Goal: Book appointment/travel/reservation

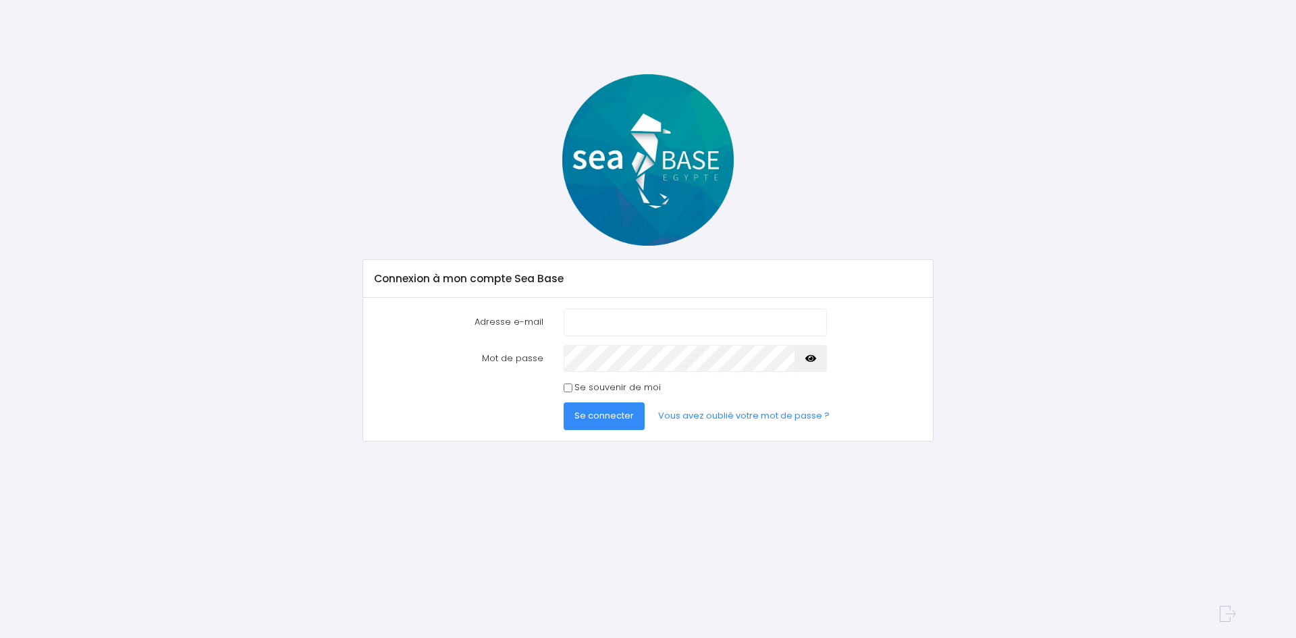
click at [660, 323] on input "Adresse e-mail" at bounding box center [695, 322] width 263 height 27
click at [627, 318] on input "Adresse e-mail" at bounding box center [695, 322] width 263 height 27
type input "[EMAIL_ADDRESS][DOMAIN_NAME]"
click at [564, 402] on button "Se connecter" at bounding box center [604, 415] width 81 height 27
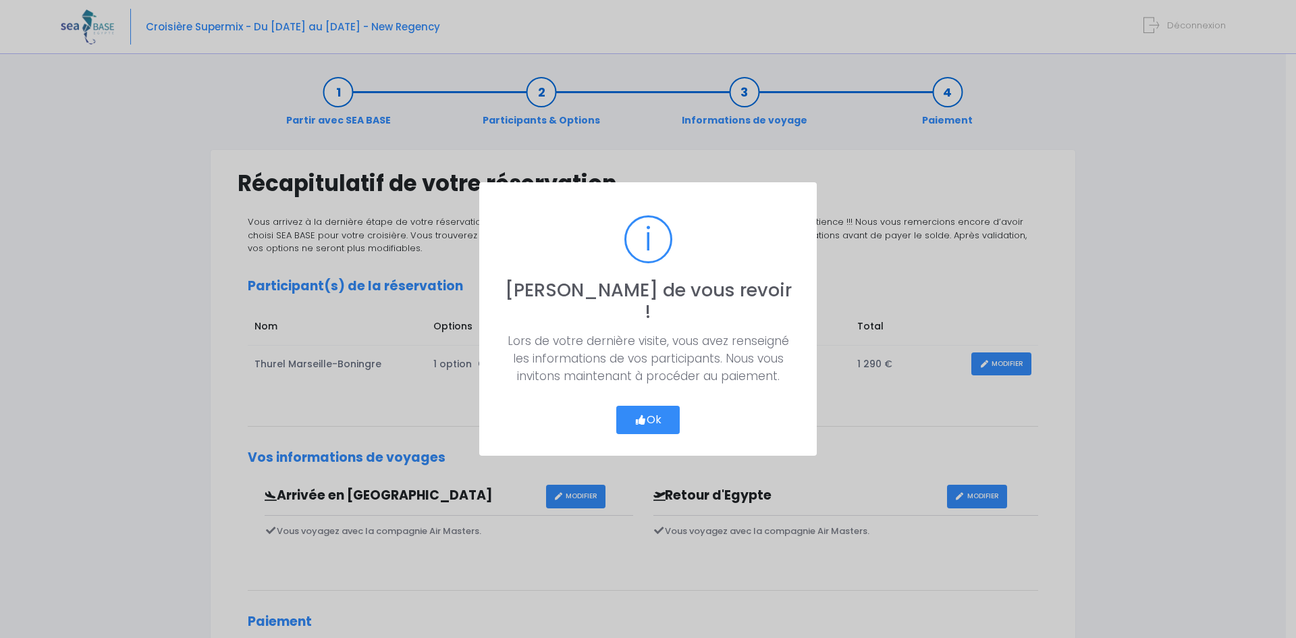
click at [645, 406] on button "Ok" at bounding box center [647, 420] width 63 height 28
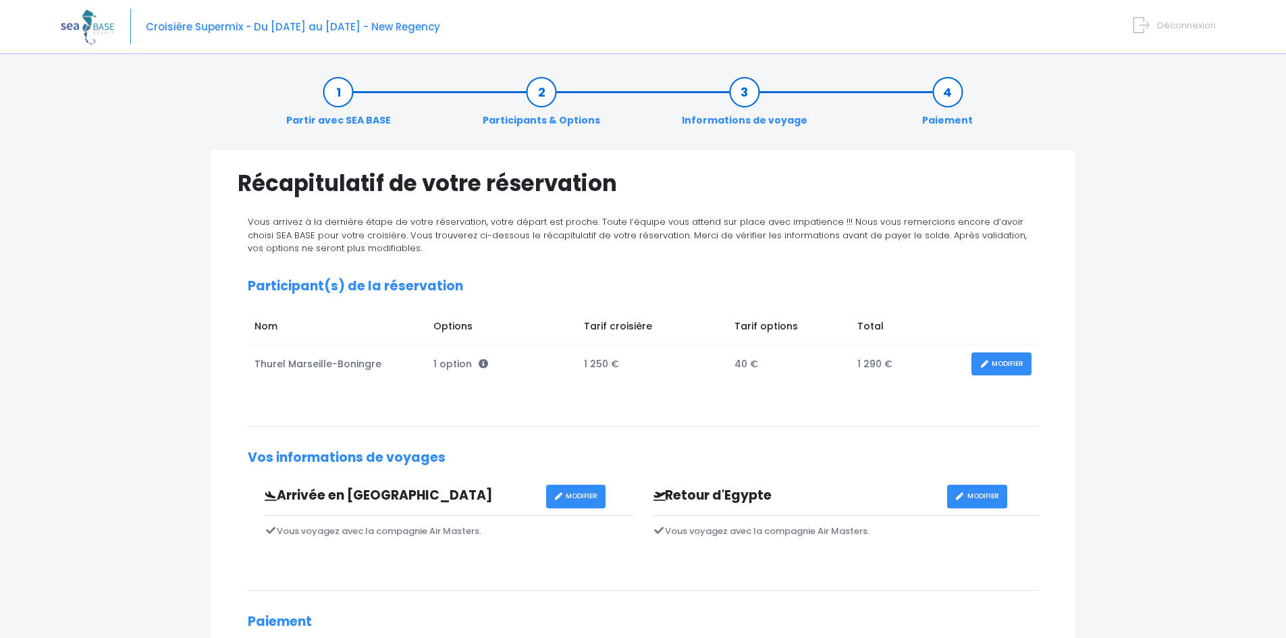
click at [750, 91] on link "Informations de voyage" at bounding box center [744, 106] width 139 height 43
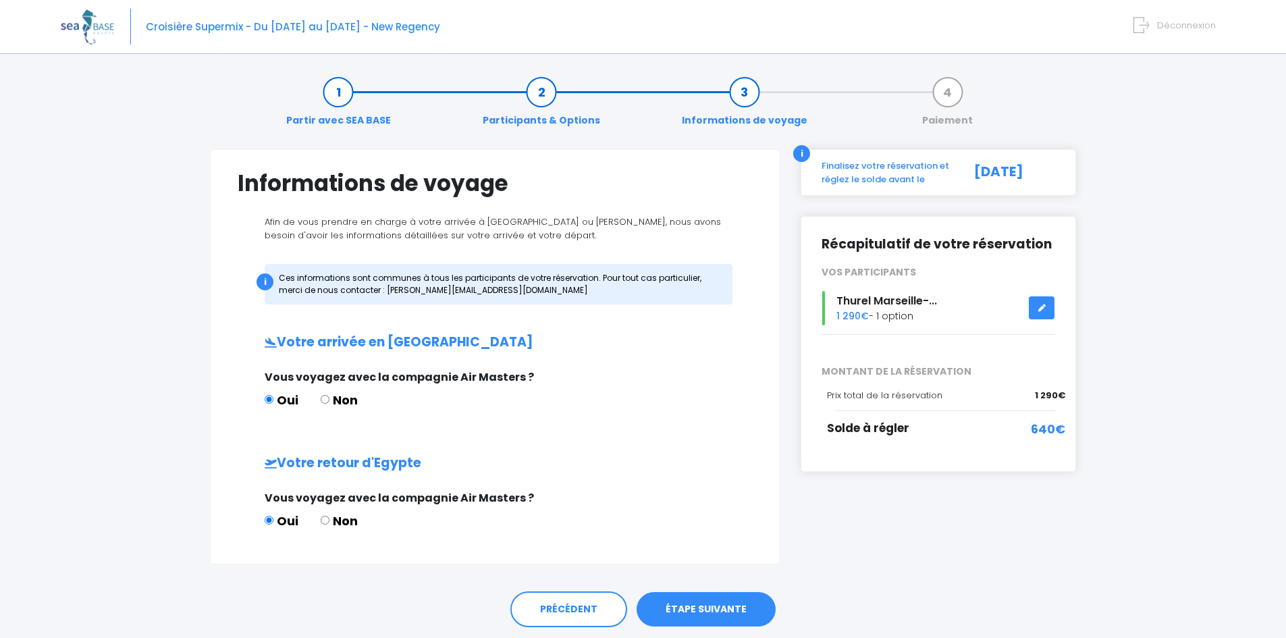
click at [325, 398] on input "Non" at bounding box center [325, 399] width 9 height 9
radio input "true"
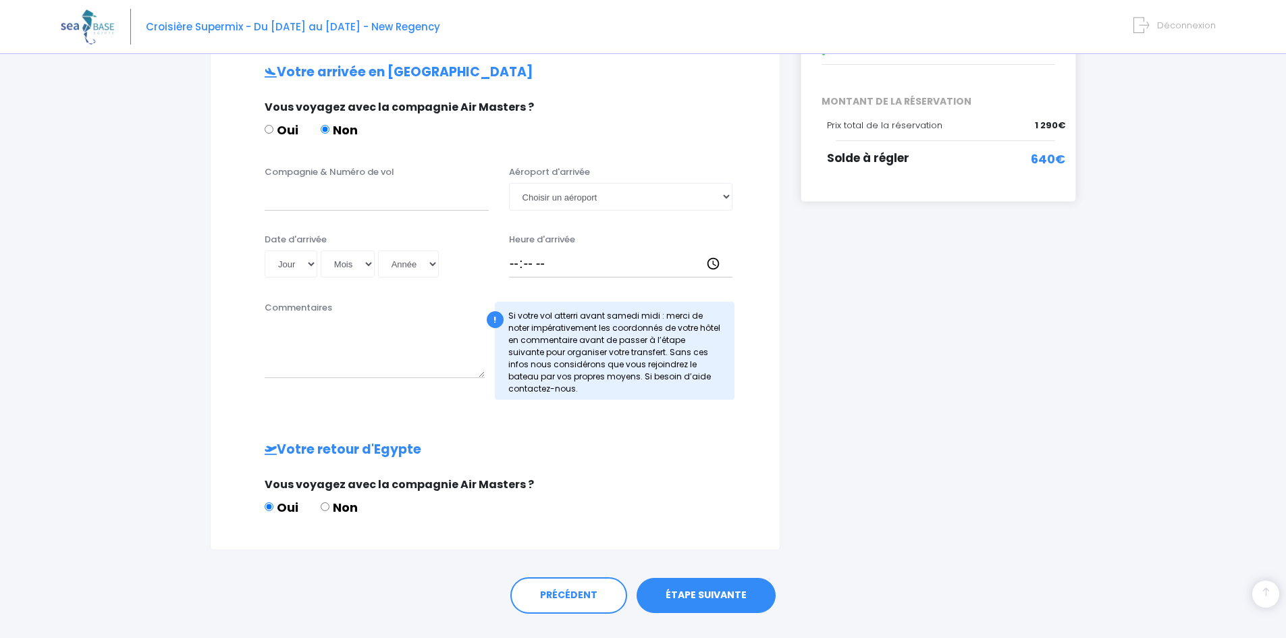
click at [351, 506] on label "Non" at bounding box center [339, 507] width 37 height 18
click at [330, 506] on input "Non" at bounding box center [325, 506] width 9 height 9
radio input "true"
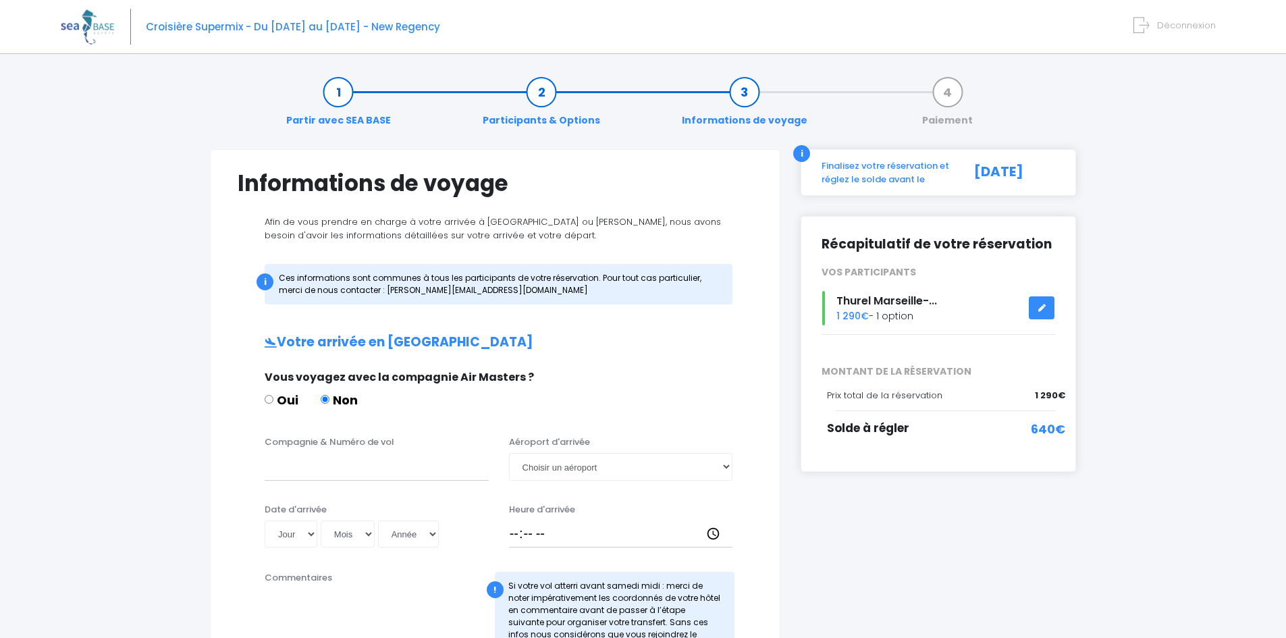
click at [537, 85] on link "Participants & Options" at bounding box center [541, 106] width 131 height 43
click at [542, 95] on link "Participants & Options" at bounding box center [541, 106] width 131 height 43
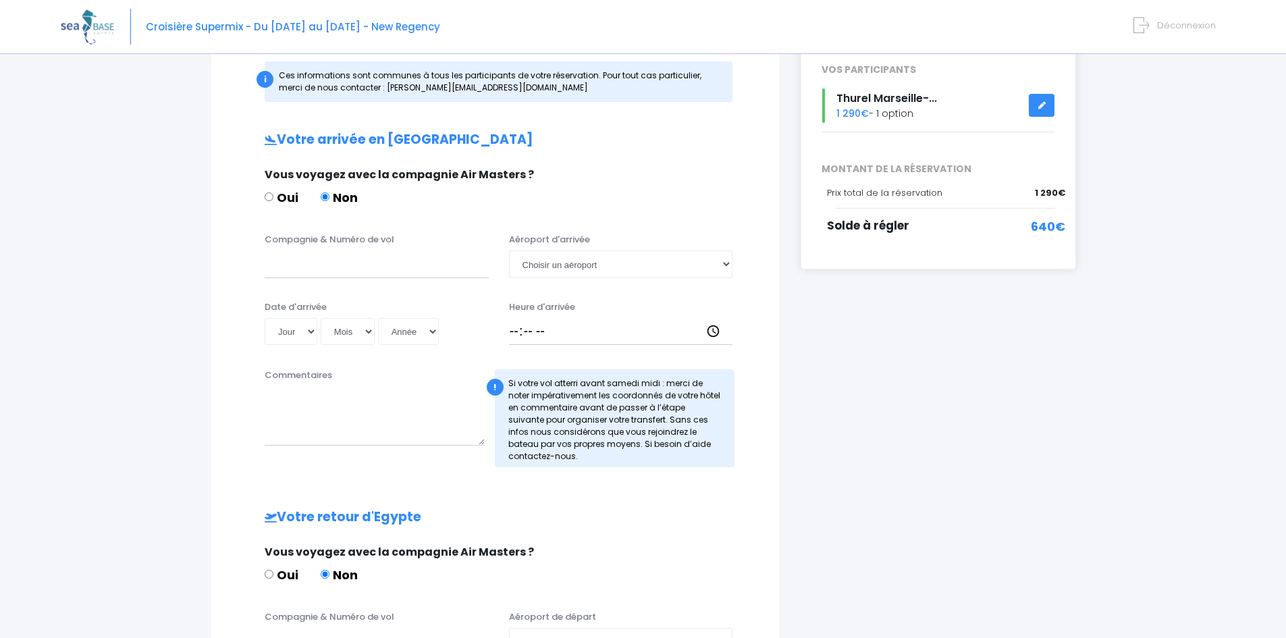
scroll to position [548, 0]
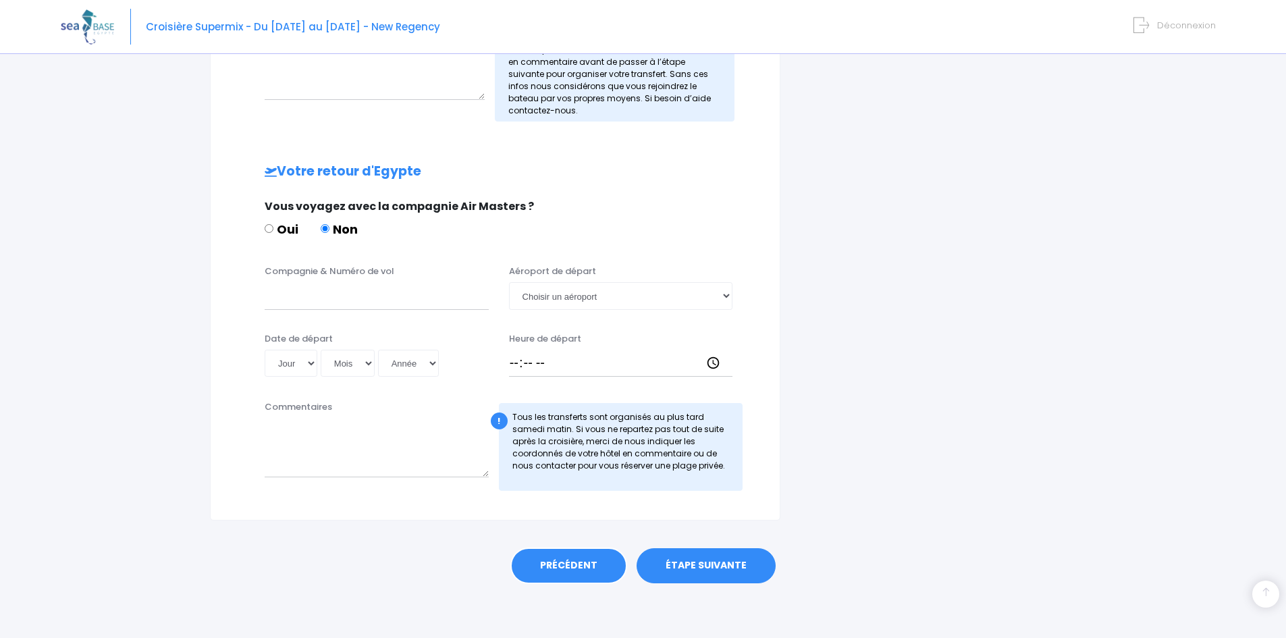
click at [569, 558] on link "PRÉCÉDENT" at bounding box center [568, 566] width 117 height 36
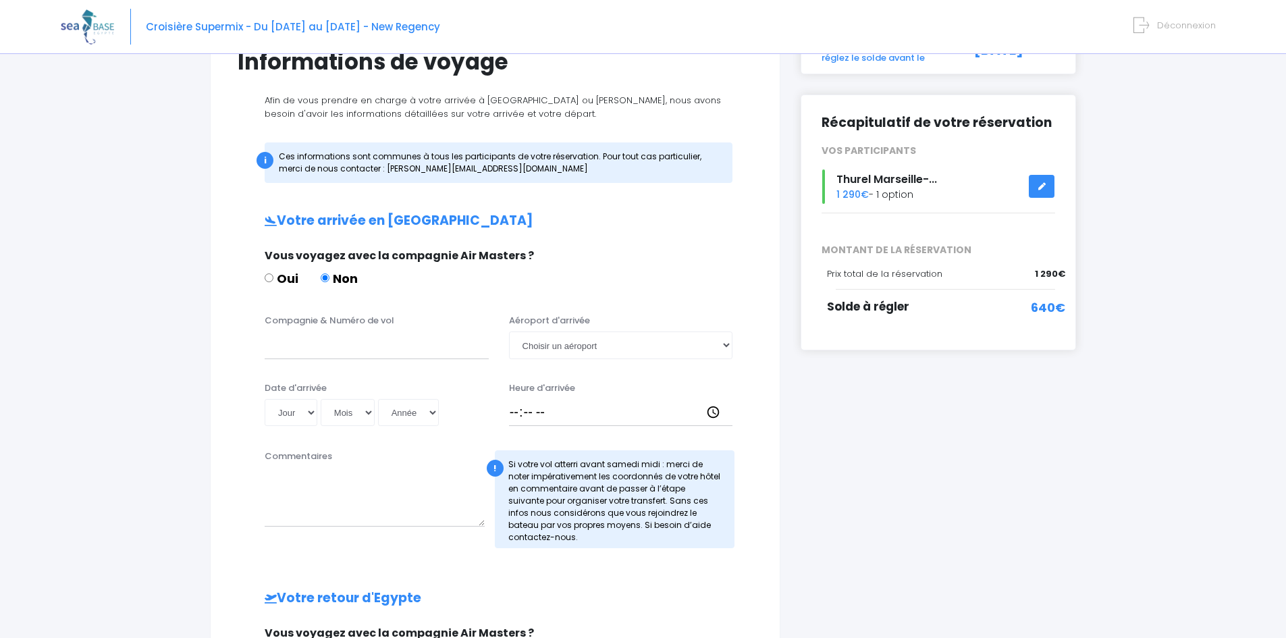
scroll to position [76, 0]
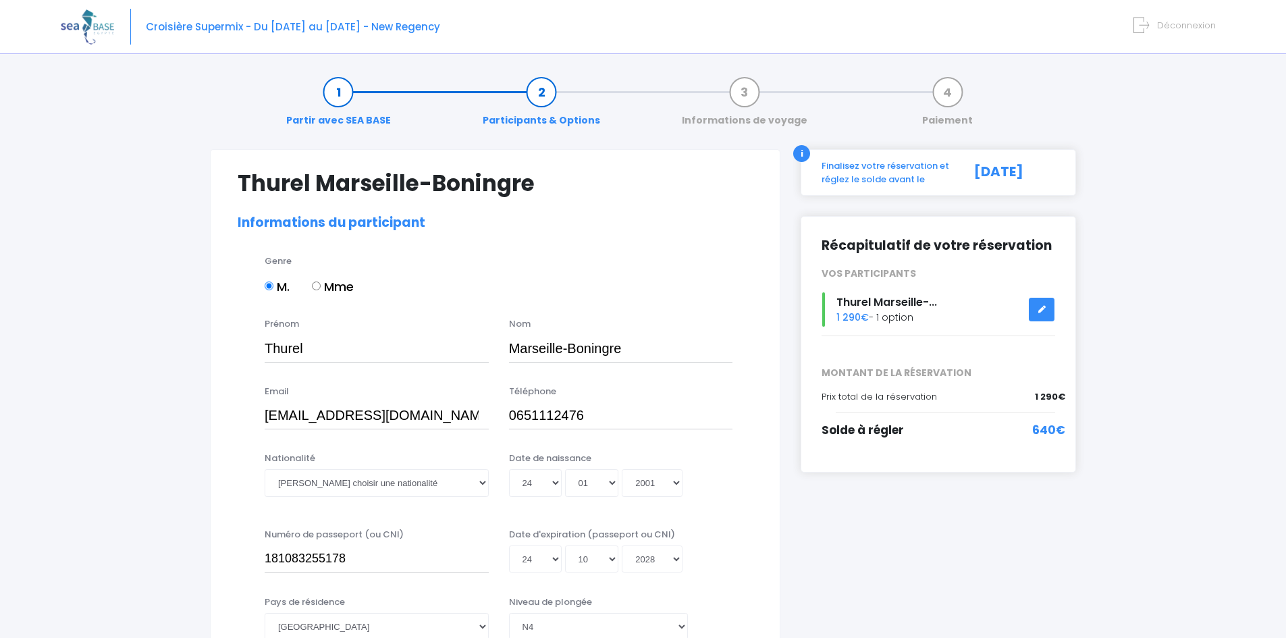
select select "N4"
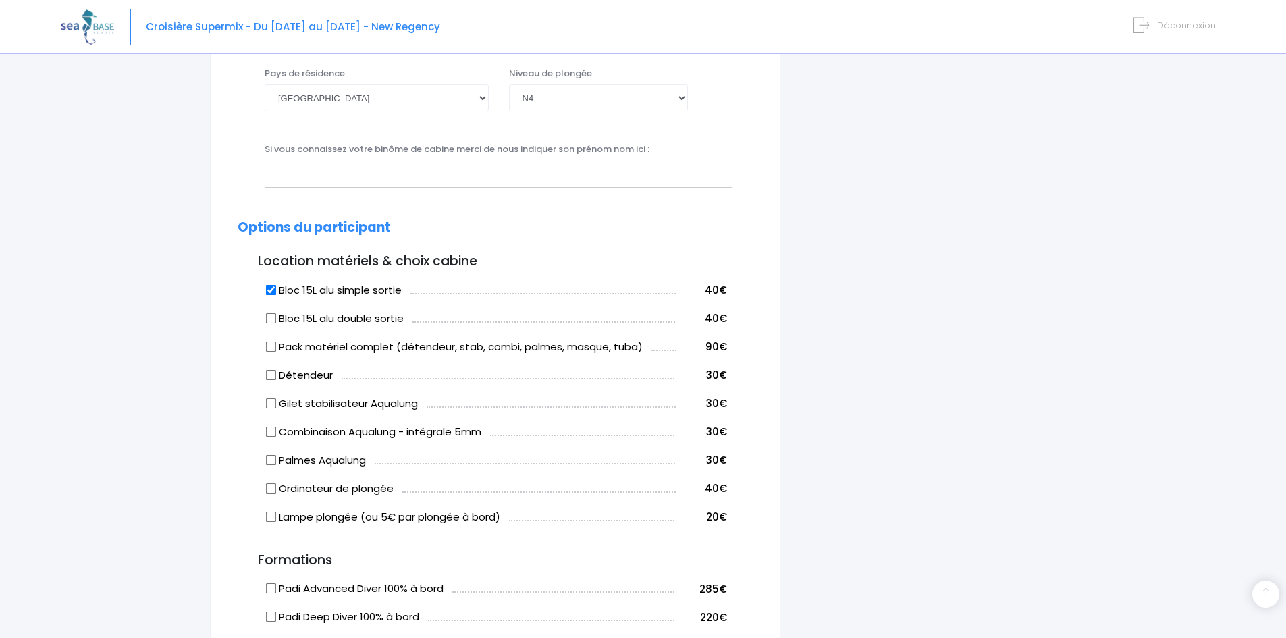
scroll to position [675, 0]
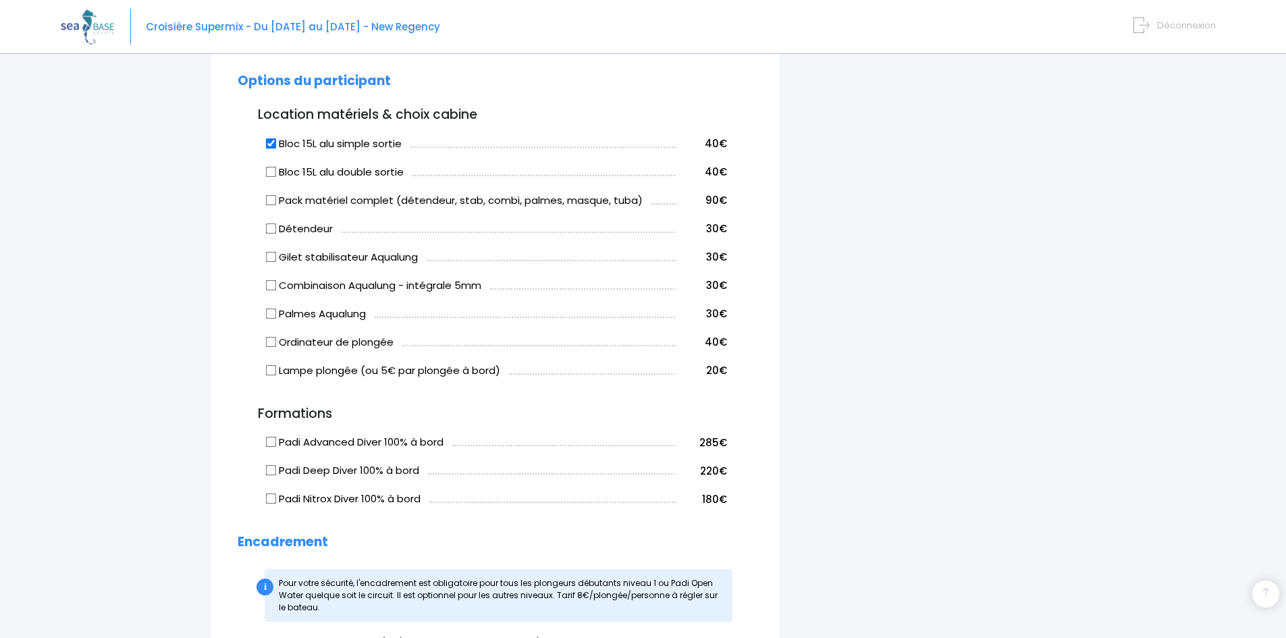
drag, startPoint x: 226, startPoint y: 330, endPoint x: 495, endPoint y: 396, distance: 276.6
click at [495, 396] on div "Thurel Marseille-Boningre Informations du participant Genre M. Mme Prénom Thure…" at bounding box center [495, 302] width 571 height 1656
click at [590, 415] on h3 "Formations" at bounding box center [495, 414] width 515 height 16
drag, startPoint x: 564, startPoint y: 404, endPoint x: 300, endPoint y: 329, distance: 275.3
click at [300, 329] on form "Thurel Marseille-Boningre Informations du participant Genre M. Mme Prénom Thure…" at bounding box center [495, 302] width 515 height 1614
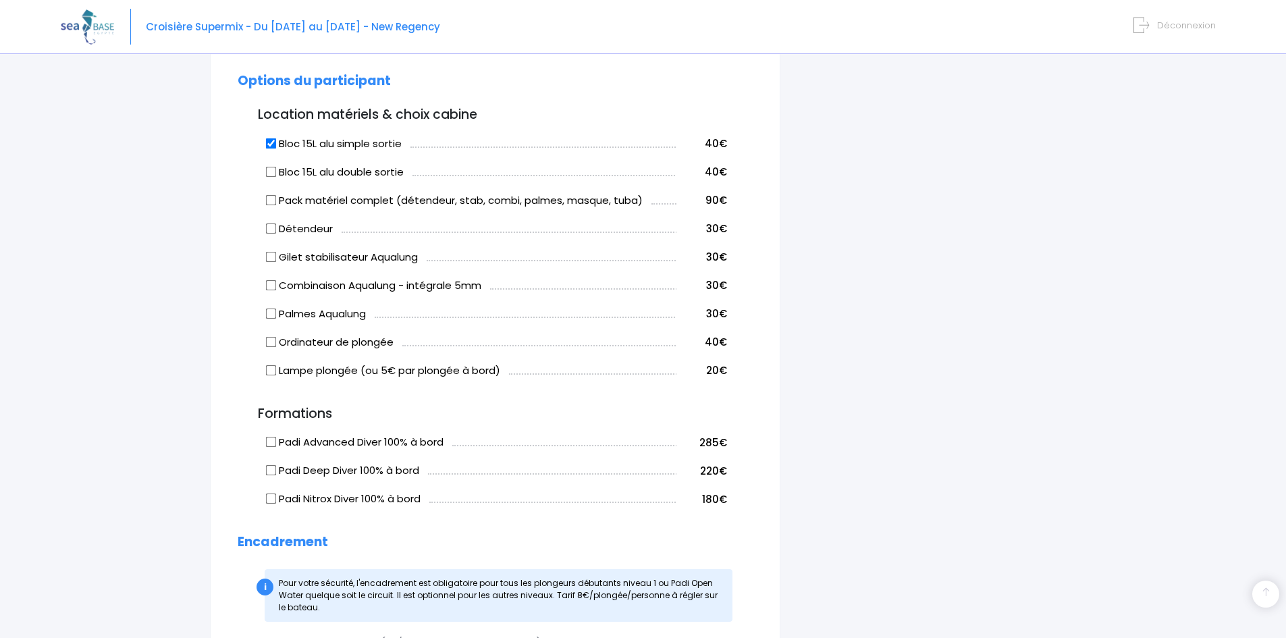
drag, startPoint x: 371, startPoint y: 229, endPoint x: 287, endPoint y: 224, distance: 83.9
click at [287, 224] on td "Détendeur" at bounding box center [469, 227] width 413 height 28
drag, startPoint x: 308, startPoint y: 194, endPoint x: 573, endPoint y: 208, distance: 265.7
click at [578, 208] on label "Pack matériel complet (détendeur, stab, combi, palmes, masque, tuba)" at bounding box center [455, 201] width 376 height 16
drag, startPoint x: 234, startPoint y: 157, endPoint x: 444, endPoint y: 183, distance: 212.2
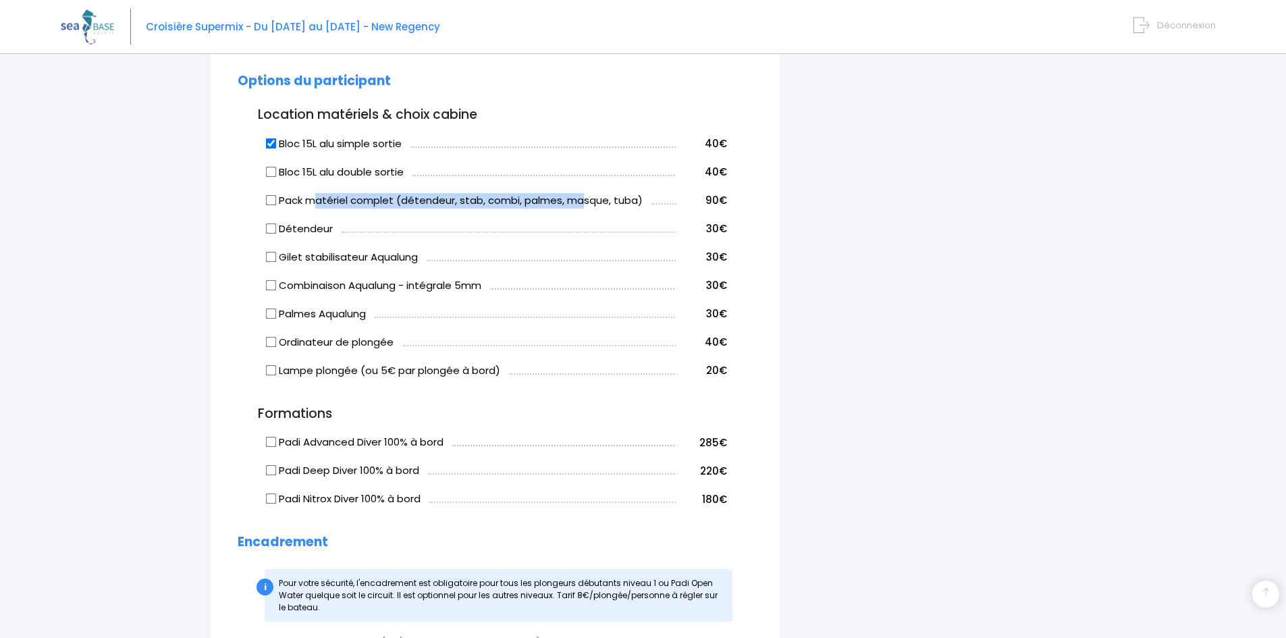
click at [444, 183] on div "Thurel Marseille-Boningre Informations du participant Genre M. Mme Prénom Thure…" at bounding box center [495, 302] width 571 height 1656
click at [484, 159] on td "Bloc 15L alu double sortie" at bounding box center [469, 170] width 413 height 28
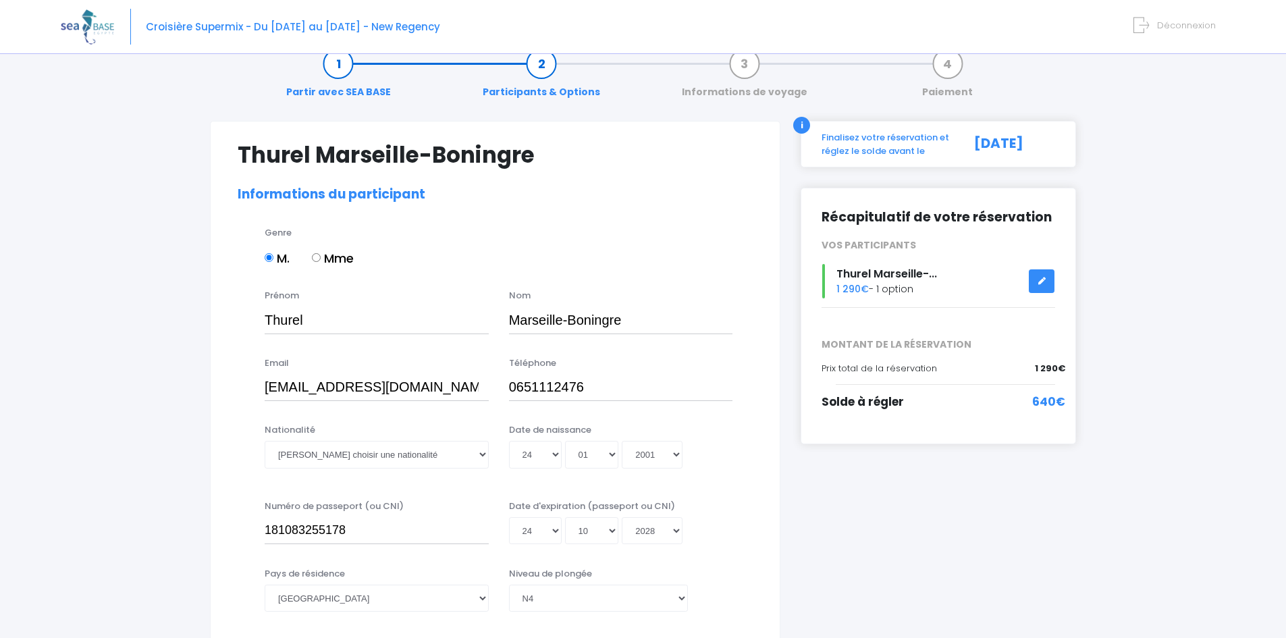
scroll to position [0, 0]
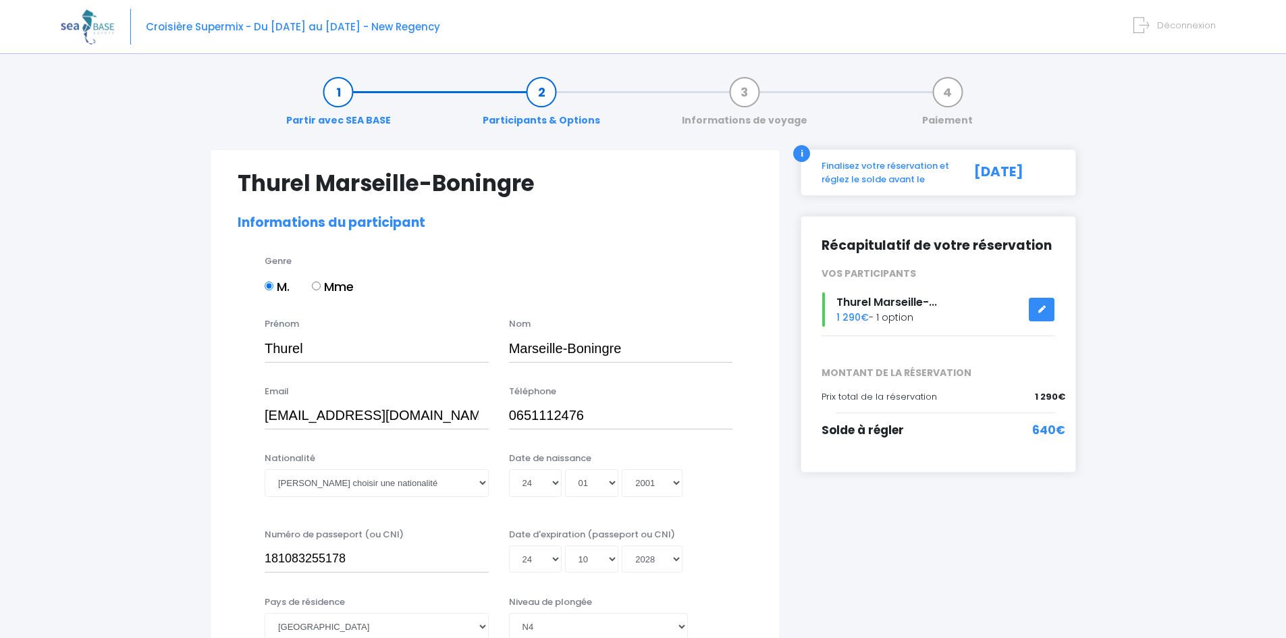
click at [336, 287] on label "Mme" at bounding box center [333, 287] width 42 height 18
click at [321, 287] on input "Mme" at bounding box center [316, 286] width 9 height 9
radio input "true"
click at [281, 286] on label "M." at bounding box center [277, 287] width 25 height 18
click at [273, 286] on input "M." at bounding box center [269, 286] width 9 height 9
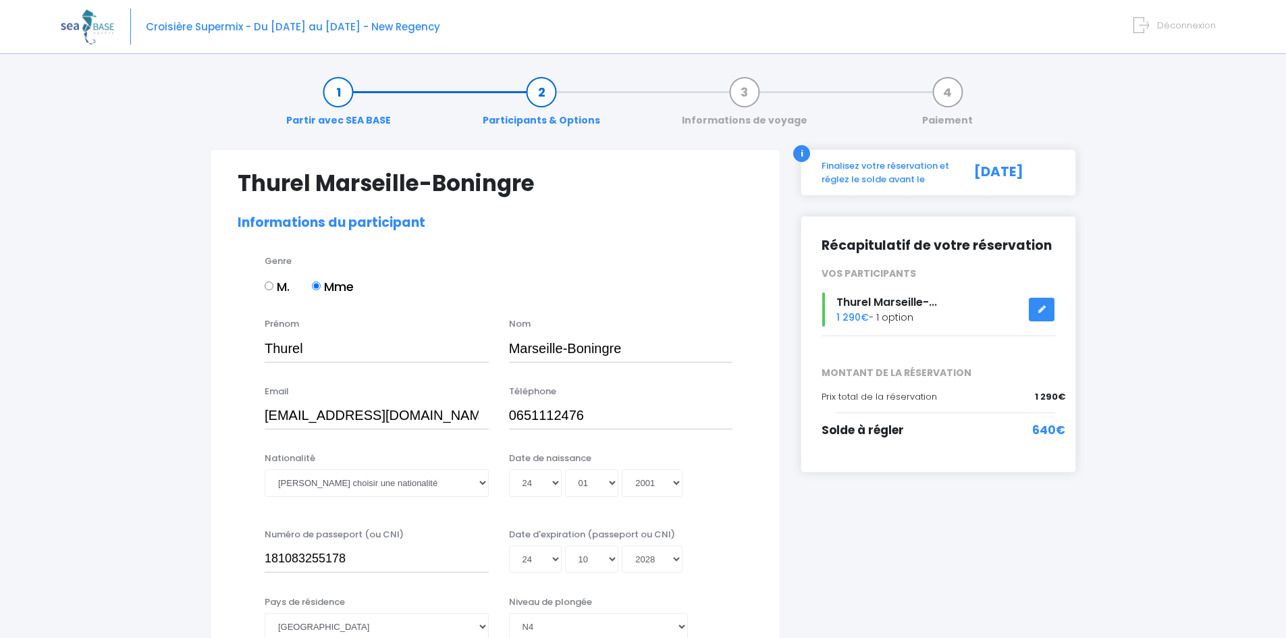
radio input "true"
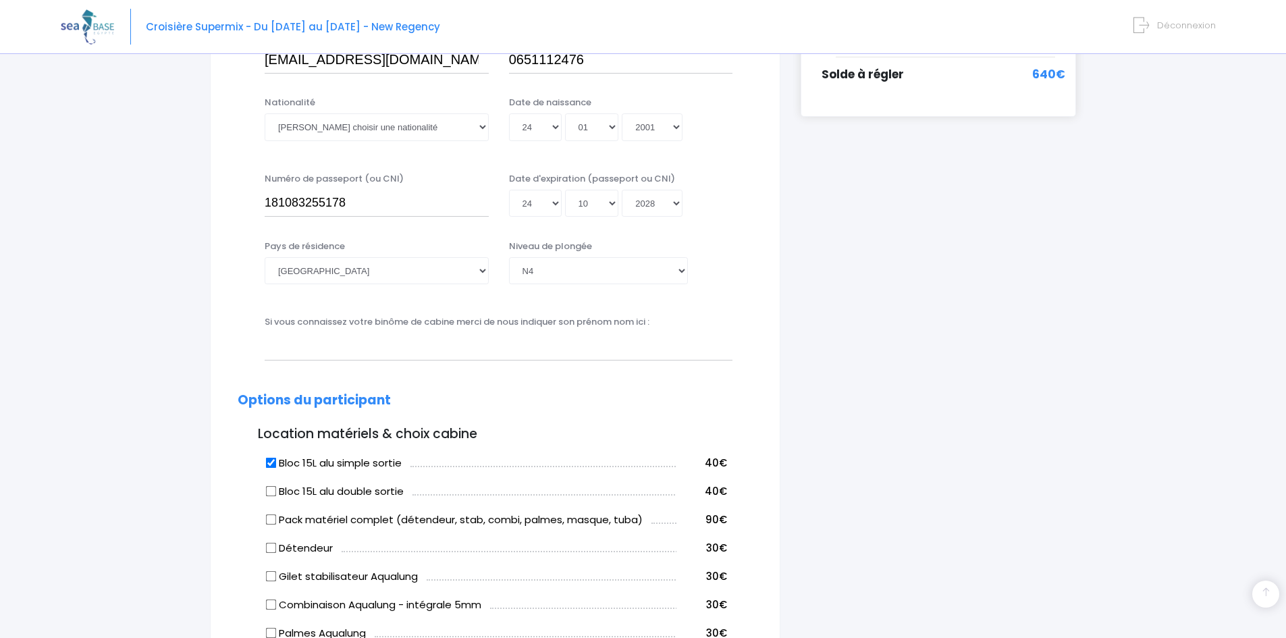
scroll to position [338, 0]
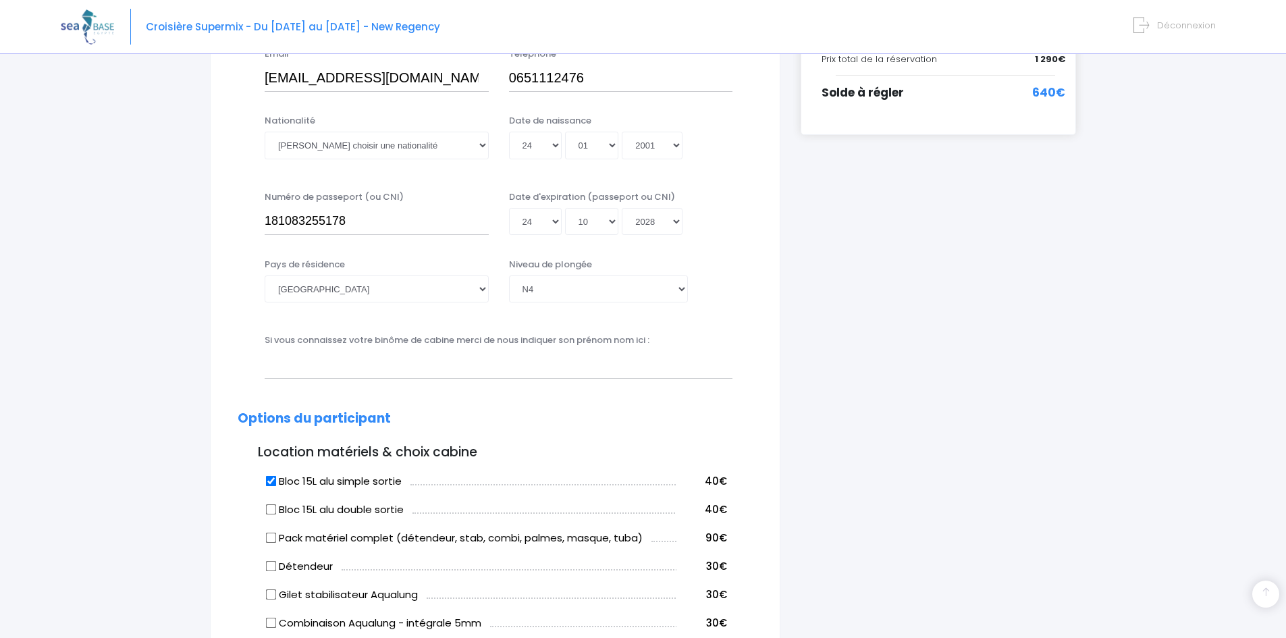
drag, startPoint x: 457, startPoint y: 360, endPoint x: 344, endPoint y: 207, distance: 190.3
click at [344, 207] on div "Numéro de passeport (ou CNI) 181083255178" at bounding box center [377, 212] width 244 height 45
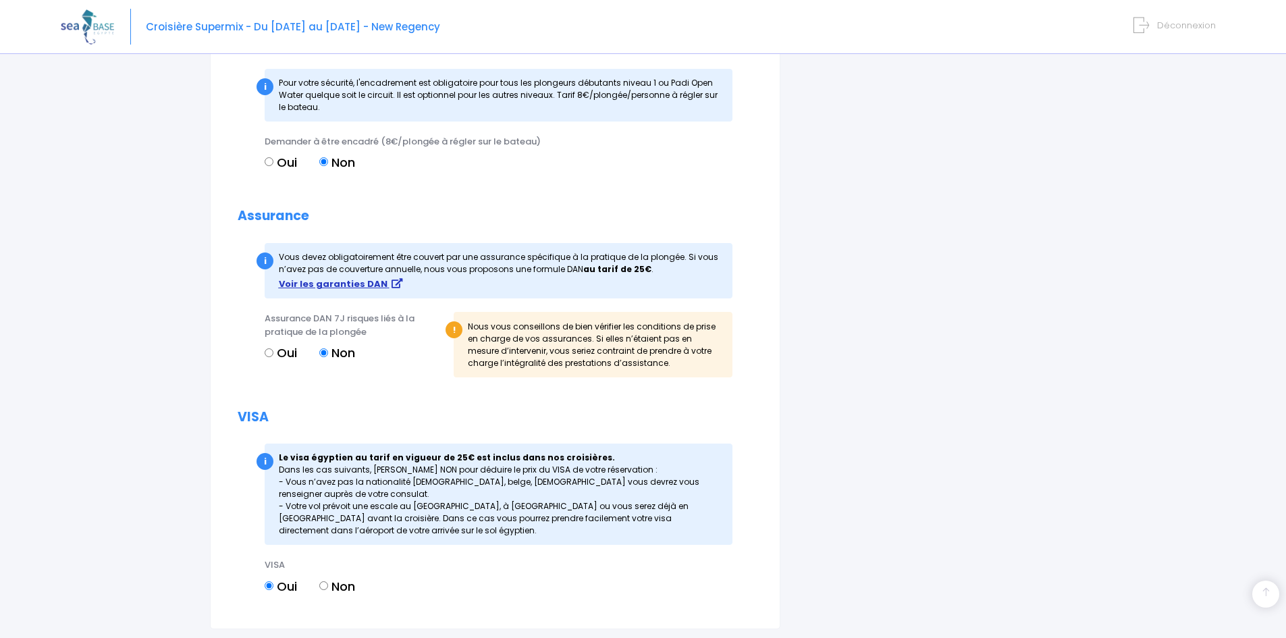
scroll to position [1080, 0]
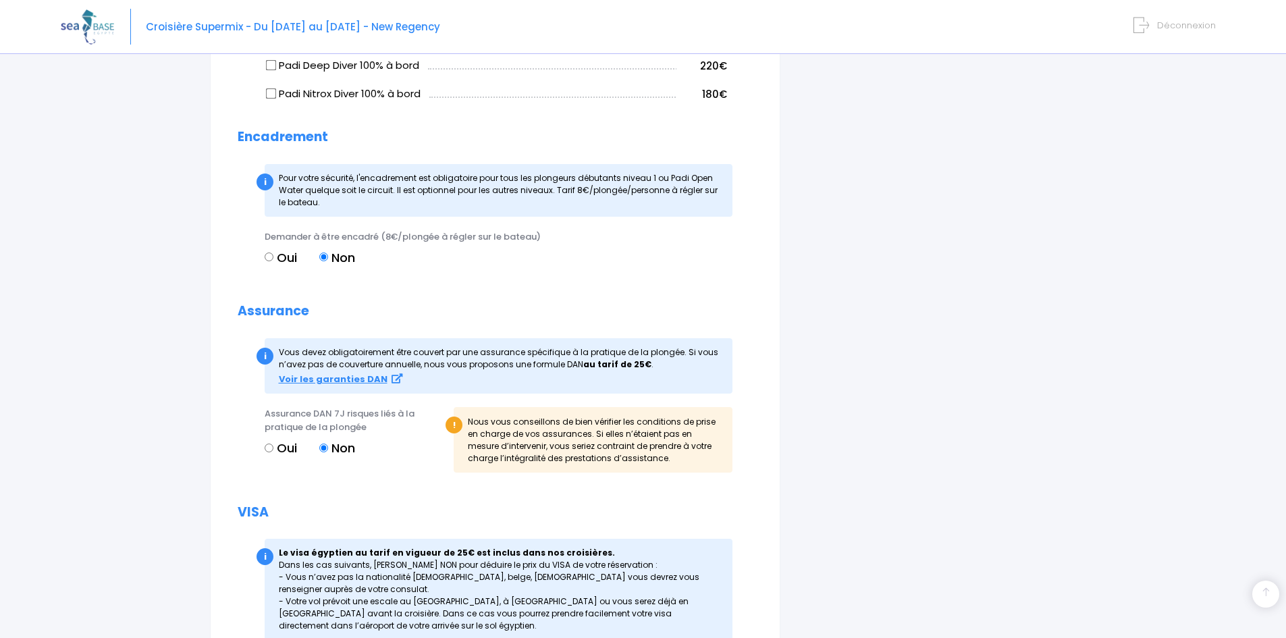
click at [301, 438] on div "Assurance DAN 7J risques liés à la pratique de la plongée Oui Non" at bounding box center [354, 444] width 199 height 74
click at [284, 440] on label "Oui" at bounding box center [281, 448] width 32 height 18
click at [273, 444] on input "Oui" at bounding box center [269, 448] width 9 height 9
radio input "true"
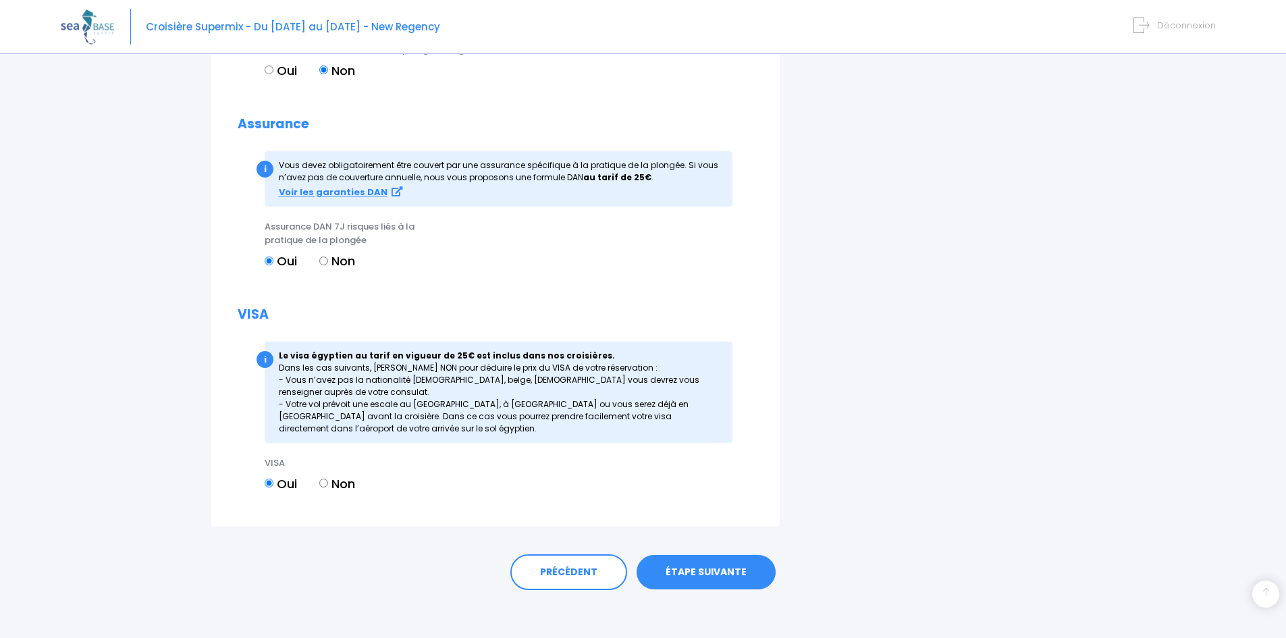
scroll to position [1273, 0]
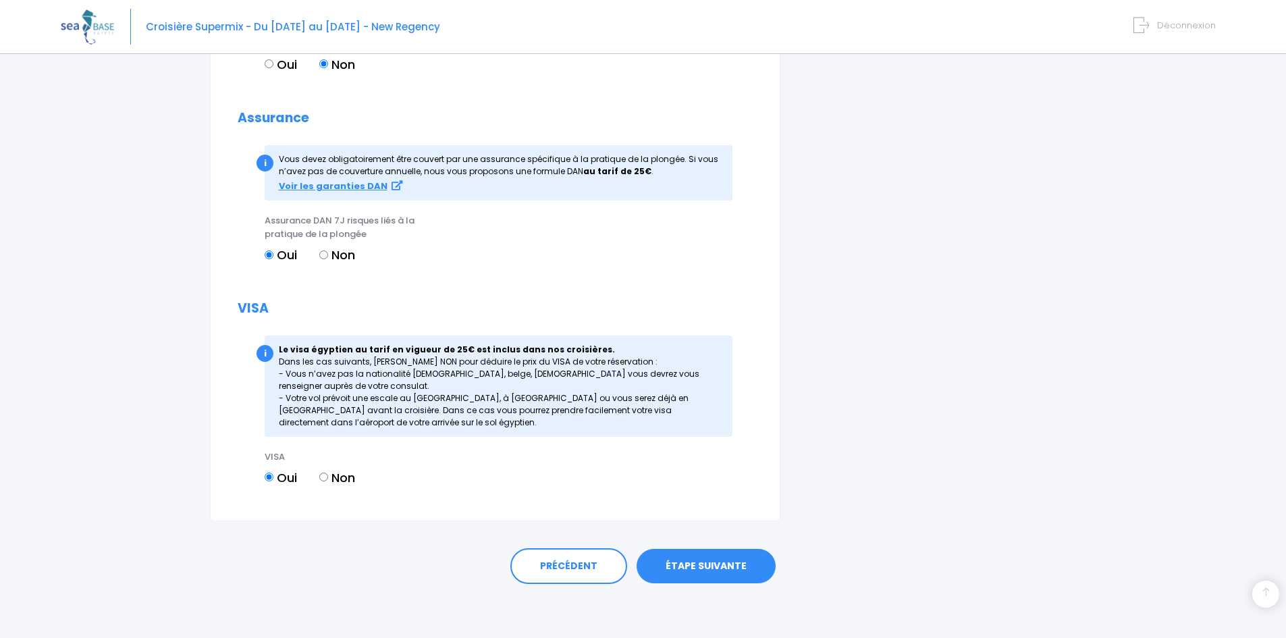
click at [697, 567] on link "ÉTAPE SUIVANTE" at bounding box center [706, 566] width 139 height 35
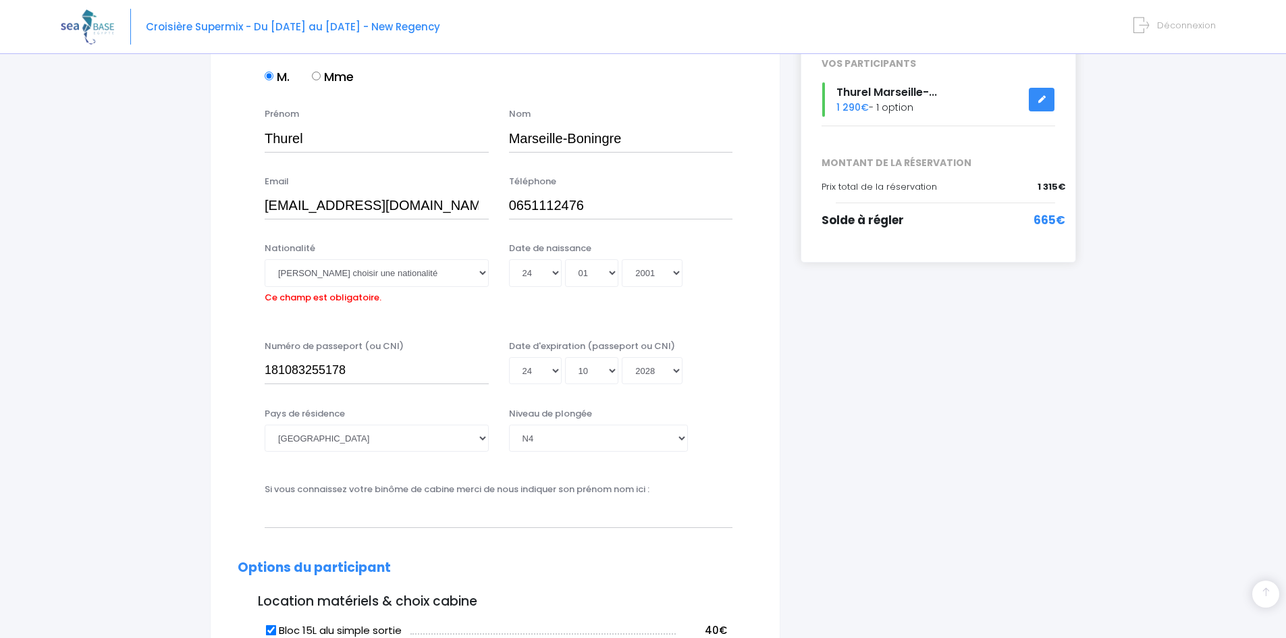
scroll to position [132, 0]
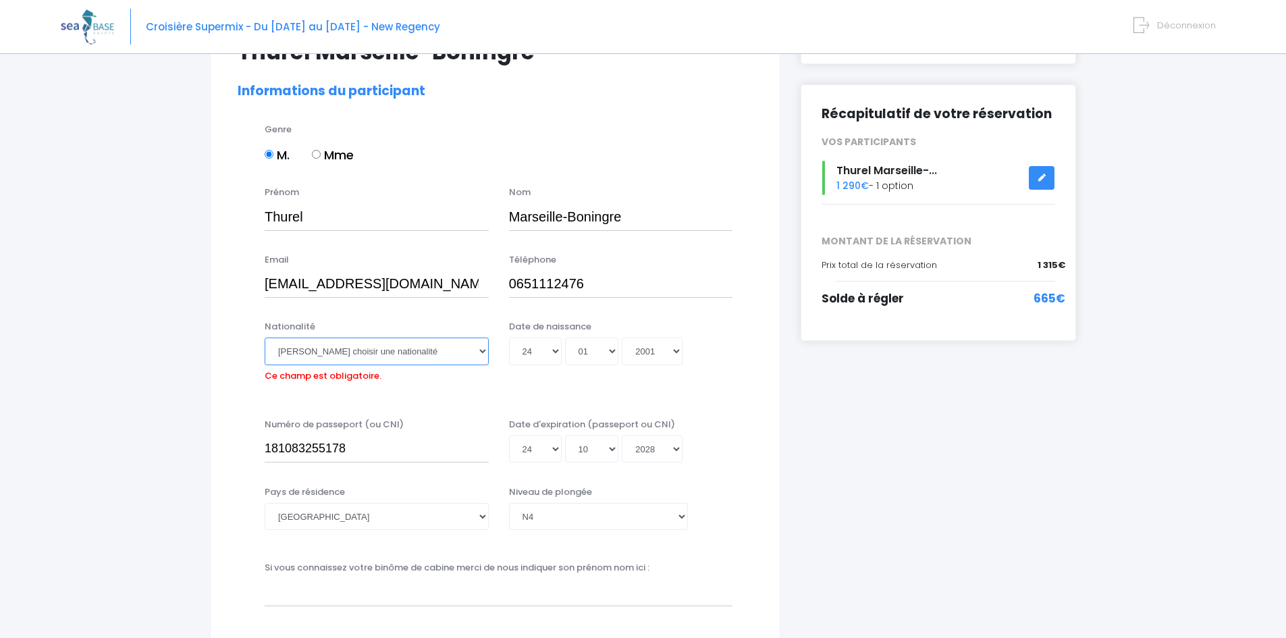
click at [363, 354] on select "Veuillez choisir une nationalité Afghane Albanaise Algerienne Allemande America…" at bounding box center [377, 351] width 224 height 27
select select "Française"
click at [265, 338] on select "Veuillez choisir une nationalité Afghane Albanaise Algerienne Allemande America…" at bounding box center [377, 351] width 224 height 27
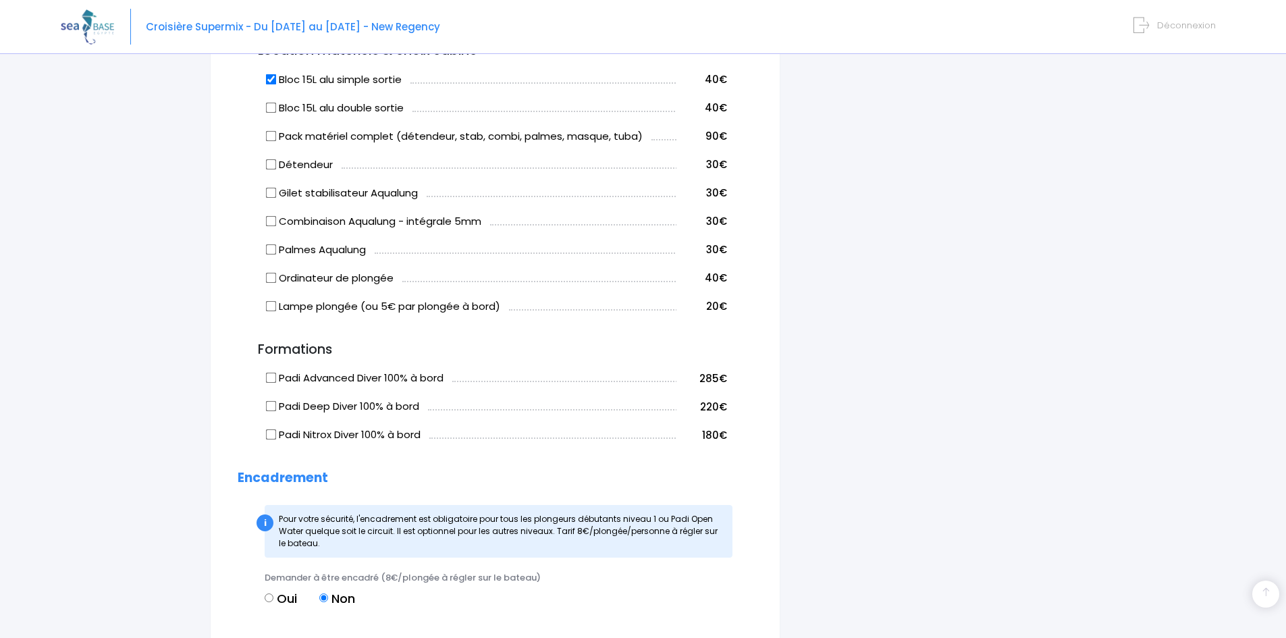
scroll to position [1273, 0]
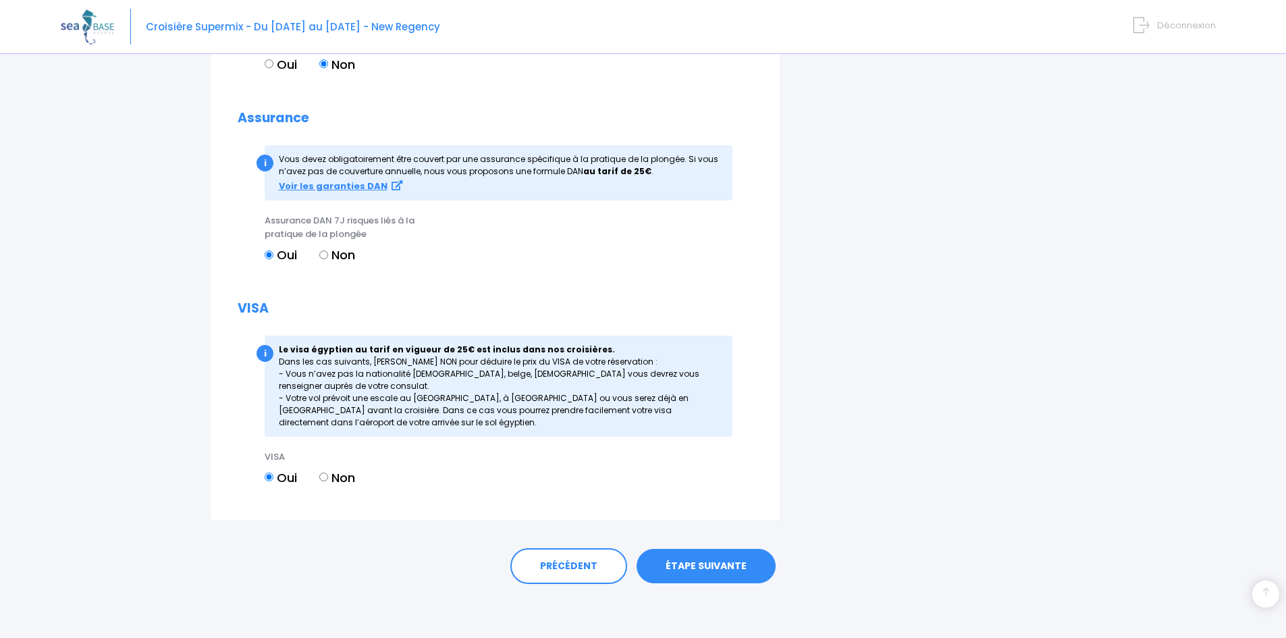
click at [691, 574] on link "ÉTAPE SUIVANTE" at bounding box center [706, 566] width 139 height 35
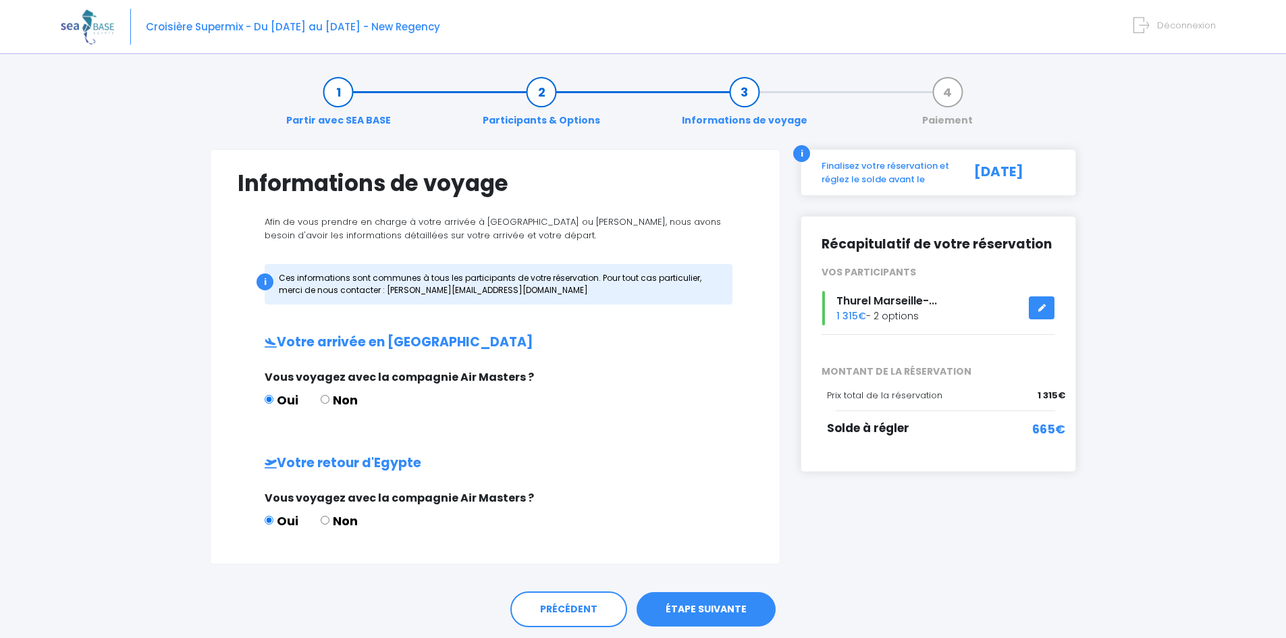
click at [354, 395] on label "Non" at bounding box center [339, 400] width 37 height 18
click at [330, 395] on input "Non" at bounding box center [325, 399] width 9 height 9
radio input "true"
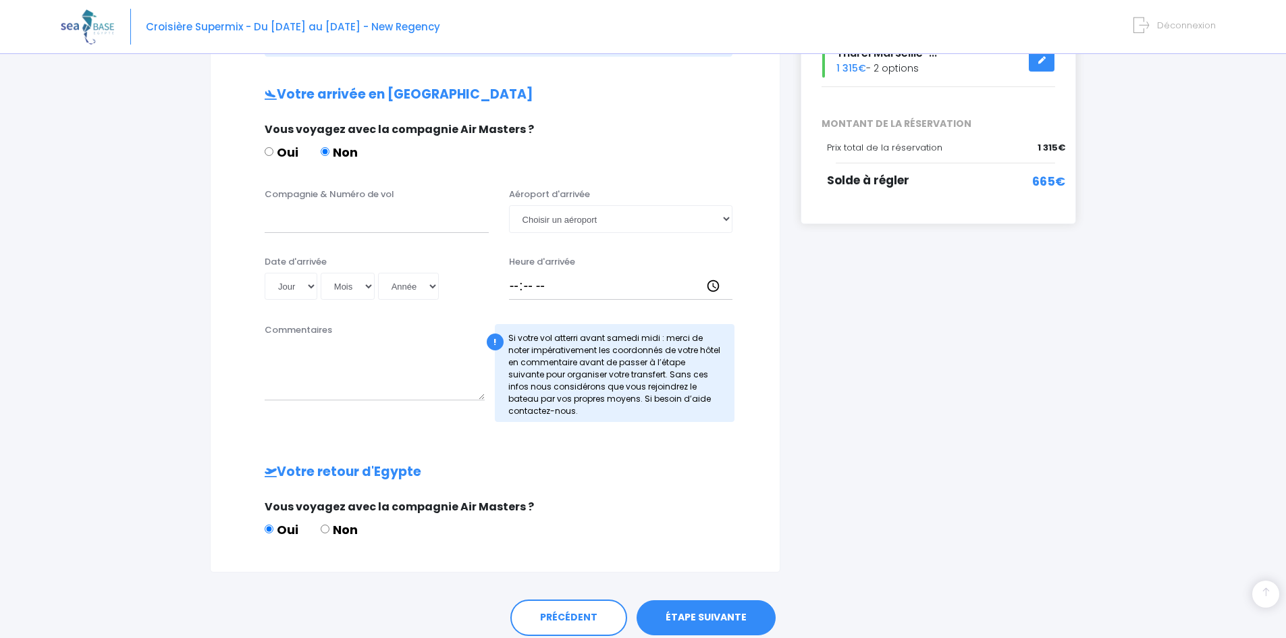
scroll to position [203, 0]
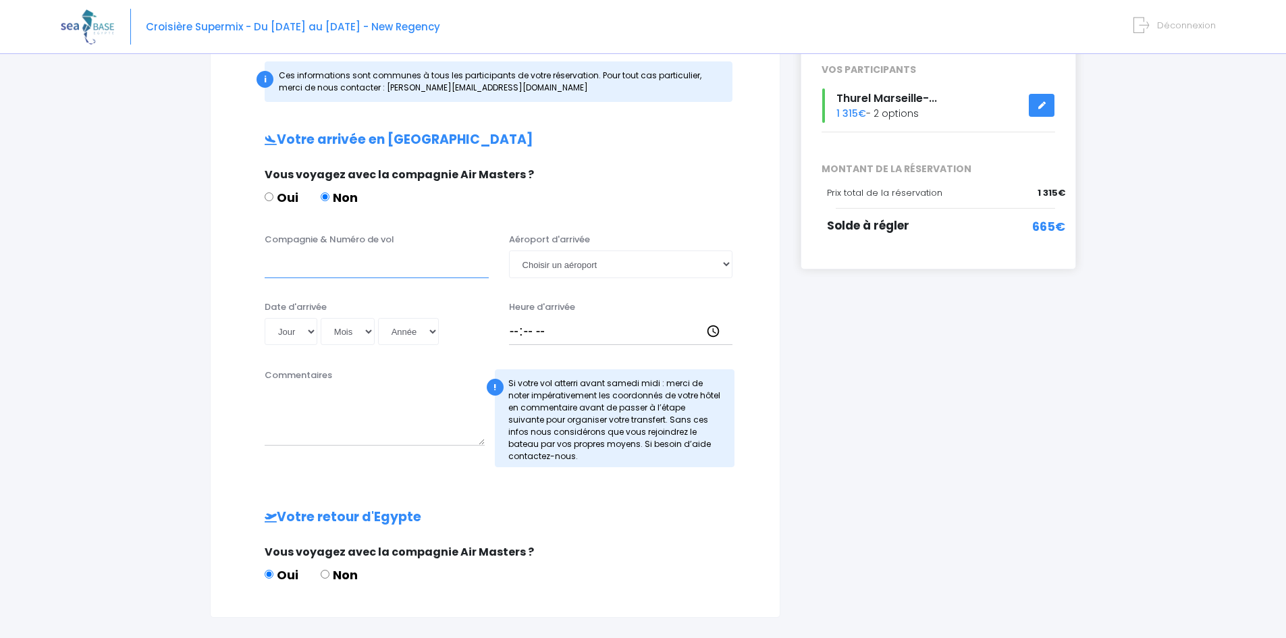
click at [355, 276] on input "Compagnie & Numéro de vol" at bounding box center [377, 264] width 224 height 27
click at [337, 273] on input "Compagnie & Numéro de vol" at bounding box center [377, 264] width 224 height 27
paste input "EJU4245"
click at [337, 265] on input "EJU4245" at bounding box center [377, 264] width 224 height 27
click at [259, 259] on div "Compagnie & Numéro de vol EJU4245" at bounding box center [377, 255] width 244 height 45
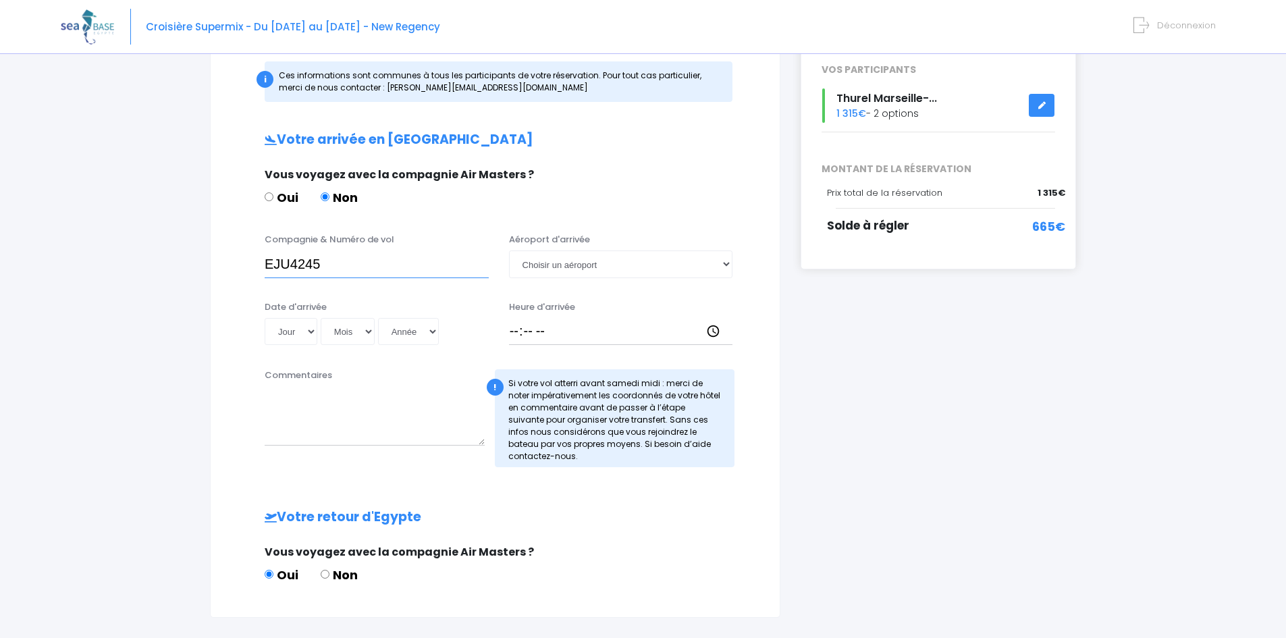
click at [265, 261] on input "EJU4245" at bounding box center [377, 264] width 224 height 27
type input "easyjet EJU4245"
click at [465, 235] on div "Compagnie & Numéro de vol easyjet EJU4245" at bounding box center [377, 255] width 244 height 45
click at [612, 259] on select "Choisir un aéroport [GEOGRAPHIC_DATA][PERSON_NAME]" at bounding box center [621, 264] width 224 height 27
select select "[PERSON_NAME]"
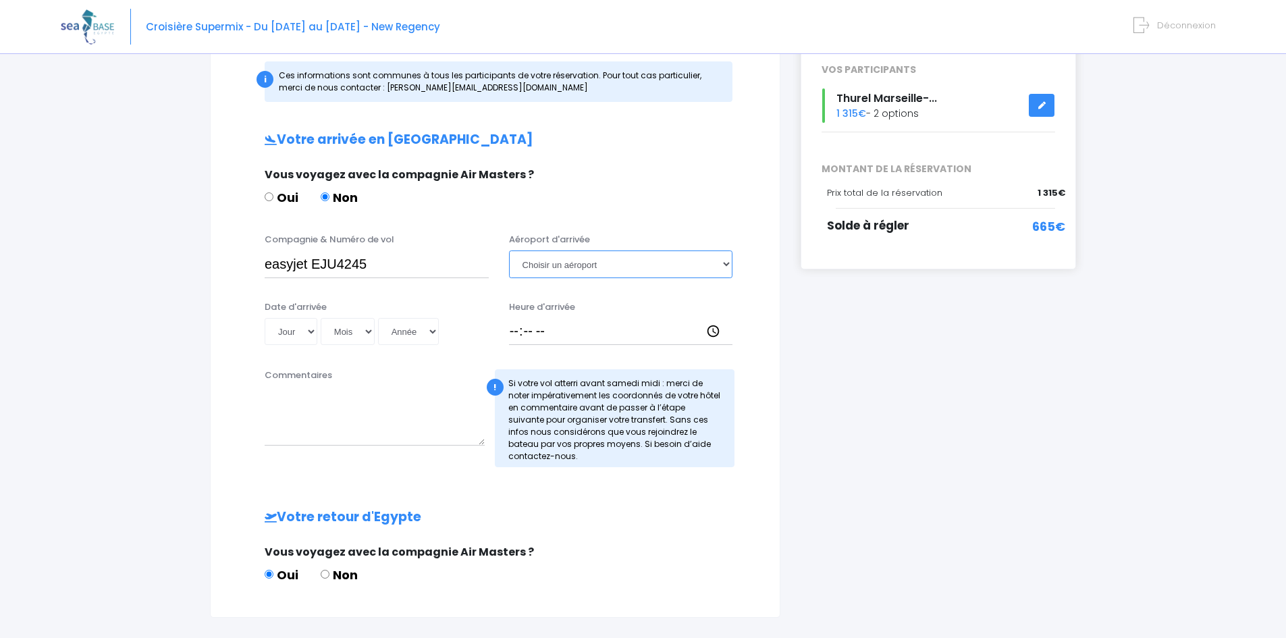
click at [509, 251] on select "Choisir un aéroport [GEOGRAPHIC_DATA][PERSON_NAME]" at bounding box center [621, 264] width 224 height 27
click at [303, 328] on select "Jour 01 02 03 04 05 06 07 08 09 10 11 12 13 14 15 16 17 18 19 20 21 22 23 24 25…" at bounding box center [291, 331] width 53 height 27
click at [309, 329] on select "Jour 01 02 03 04 05 06 07 08 09 10 11 12 13 14 15 16 17 18 19 20 21 22 23 24 25…" at bounding box center [291, 331] width 53 height 27
click at [316, 327] on select "Jour 01 02 03 04 05 06 07 08 09 10 11 12 13 14 15 16 17 18 19 20 21 22 23 24 25…" at bounding box center [291, 331] width 53 height 27
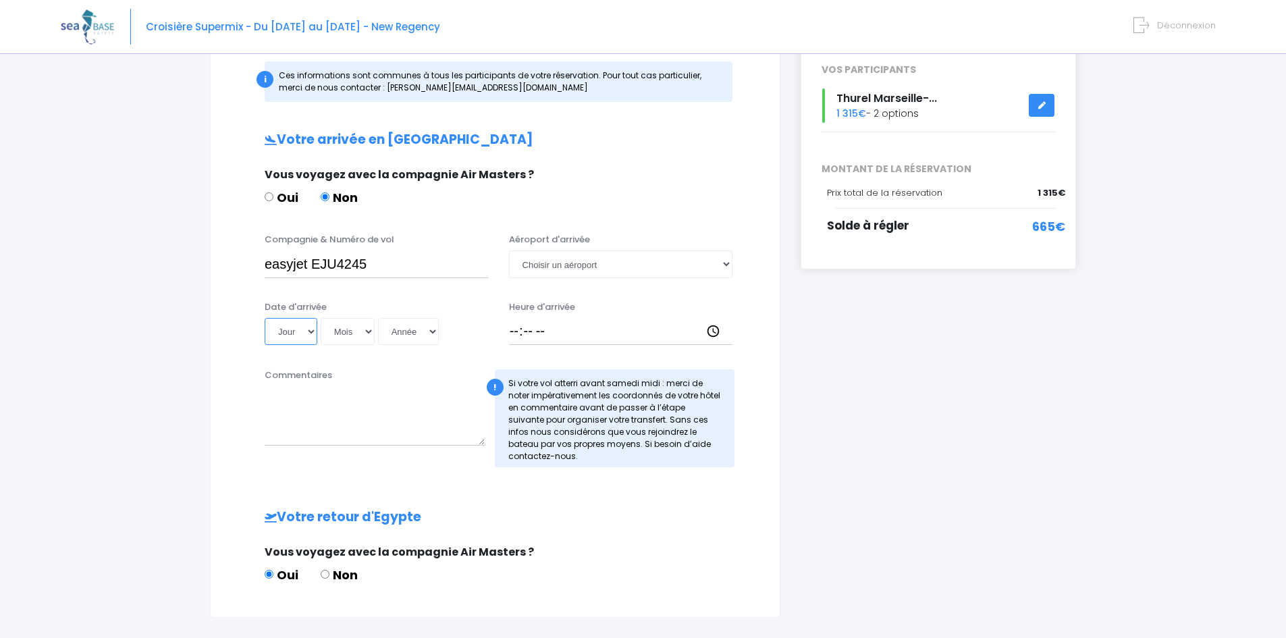
click at [292, 318] on select "Jour 01 02 03 04 05 06 07 08 09 10 11 12 13 14 15 16 17 18 19 20 21 22 23 24 25…" at bounding box center [291, 331] width 53 height 27
click at [315, 332] on select "Jour 01 02 03 04 05 06 07 08 09 10 11 12 13 14 15 16 17 18 19 20 21 22 23 24 25…" at bounding box center [291, 331] width 53 height 27
select select "15"
click at [265, 318] on select "Jour 01 02 03 04 05 06 07 08 09 10 11 12 13 14 15 16 17 18 19 20 21 22 23 24 25…" at bounding box center [291, 331] width 53 height 27
click at [369, 338] on select "Mois 01 02 03 04 05 06 07 08 09 10 11 12" at bounding box center [348, 331] width 54 height 27
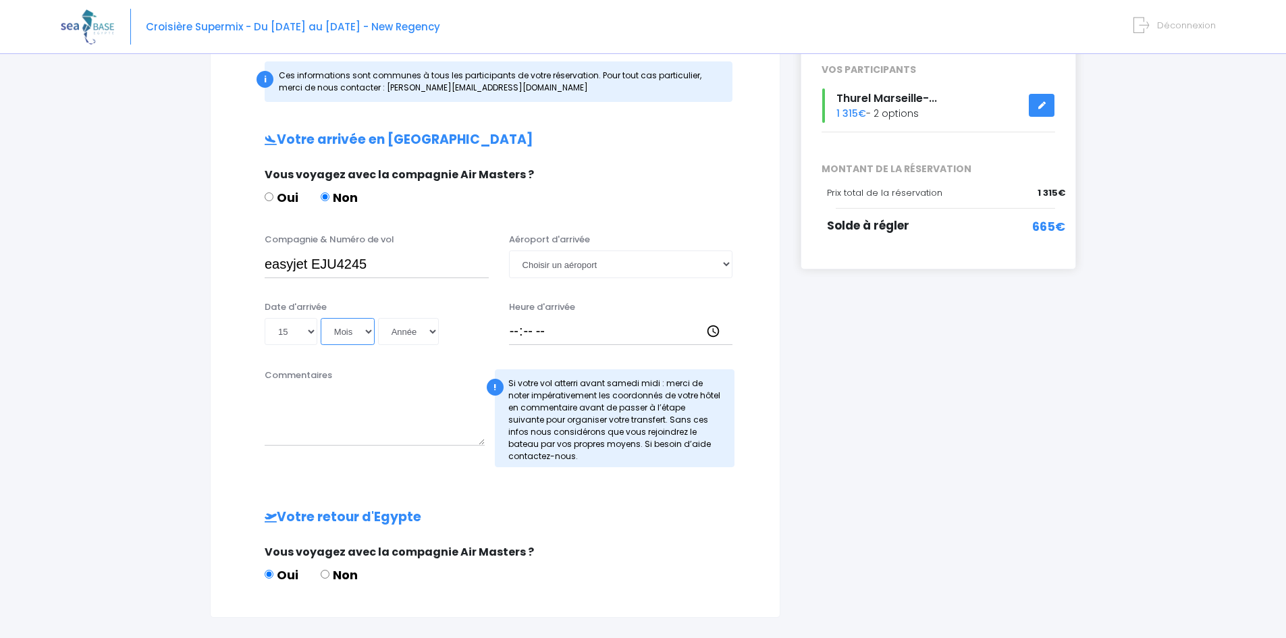
select select "10"
click at [321, 318] on select "Mois 01 02 03 04 05 06 07 08 09 10 11 12" at bounding box center [348, 331] width 54 height 27
click at [421, 327] on select "Année 2045 2044 2043 2042 2041 2040 2039 2038 2037 2036 2035 2034 2033 2032 203…" at bounding box center [408, 331] width 61 height 27
select select "2025"
click at [378, 318] on select "Année 2045 2044 2043 2042 2041 2040 2039 2038 2037 2036 2035 2034 2033 2032 203…" at bounding box center [408, 331] width 61 height 27
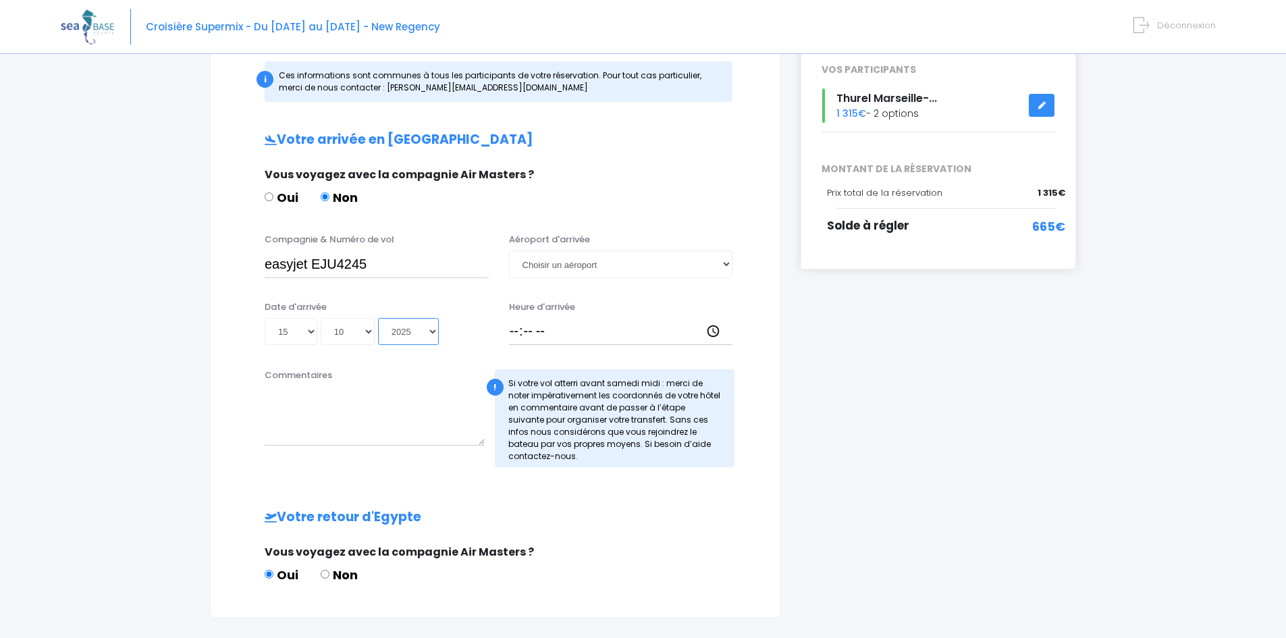
type input "[DATE]"
click at [544, 322] on input "Heure d'arrivée" at bounding box center [621, 331] width 224 height 27
click at [552, 327] on input "Heure d'arrivée" at bounding box center [621, 331] width 224 height 27
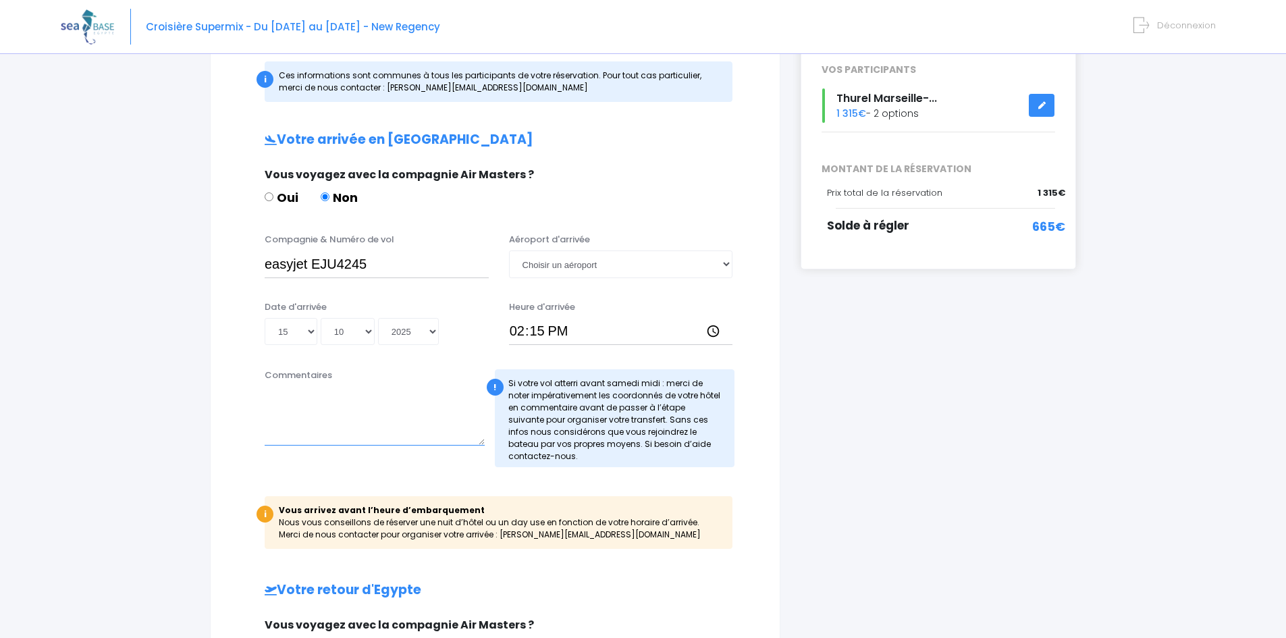
click at [356, 390] on textarea "Commentaires" at bounding box center [375, 415] width 220 height 59
click at [575, 322] on input "14:15" at bounding box center [621, 331] width 224 height 27
type input "18:50"
click at [608, 375] on div "! Si votre vol atterri avant [DATE] midi : merci de noter impérativement les co…" at bounding box center [615, 418] width 240 height 98
click at [893, 377] on div "i Finalisez votre réservation et réglez le solde avant le [DATE] Récapitulatif …" at bounding box center [939, 319] width 296 height 744
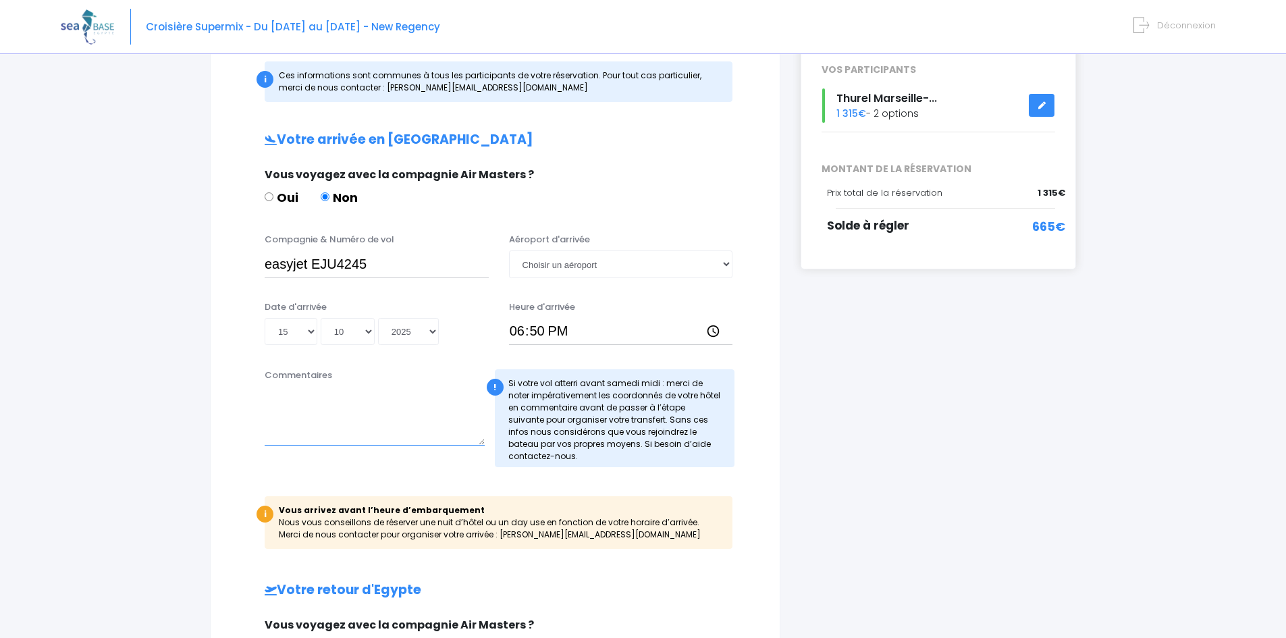
click at [430, 428] on textarea "Commentaires" at bounding box center [375, 415] width 220 height 59
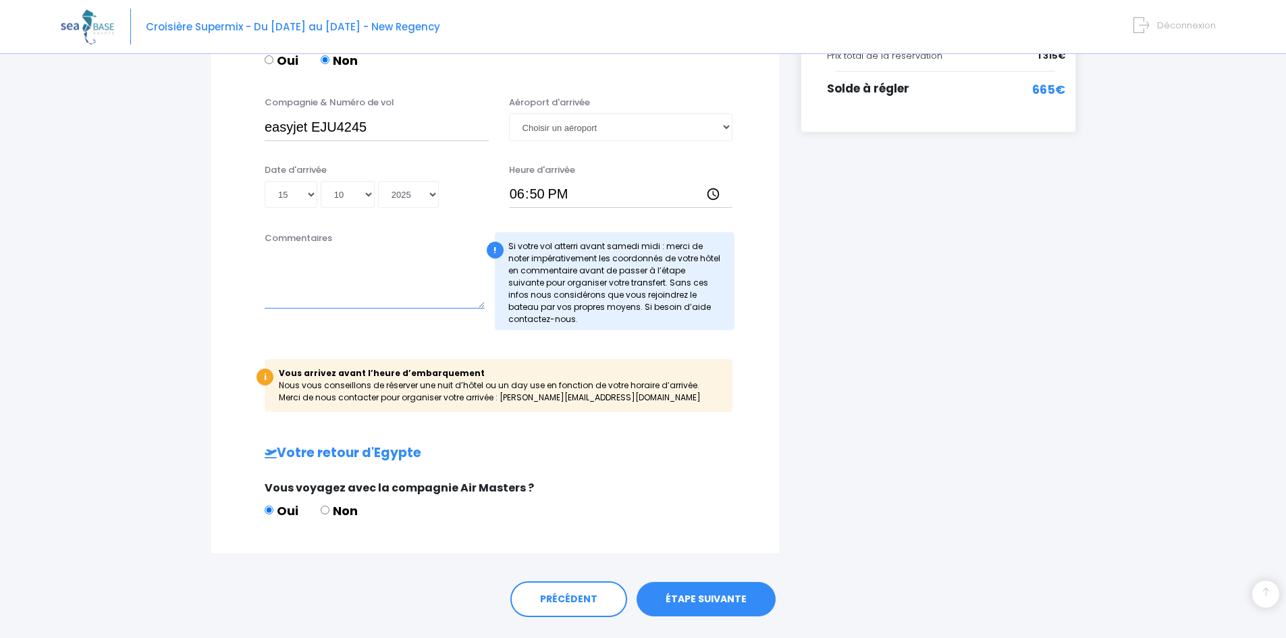
scroll to position [373, 0]
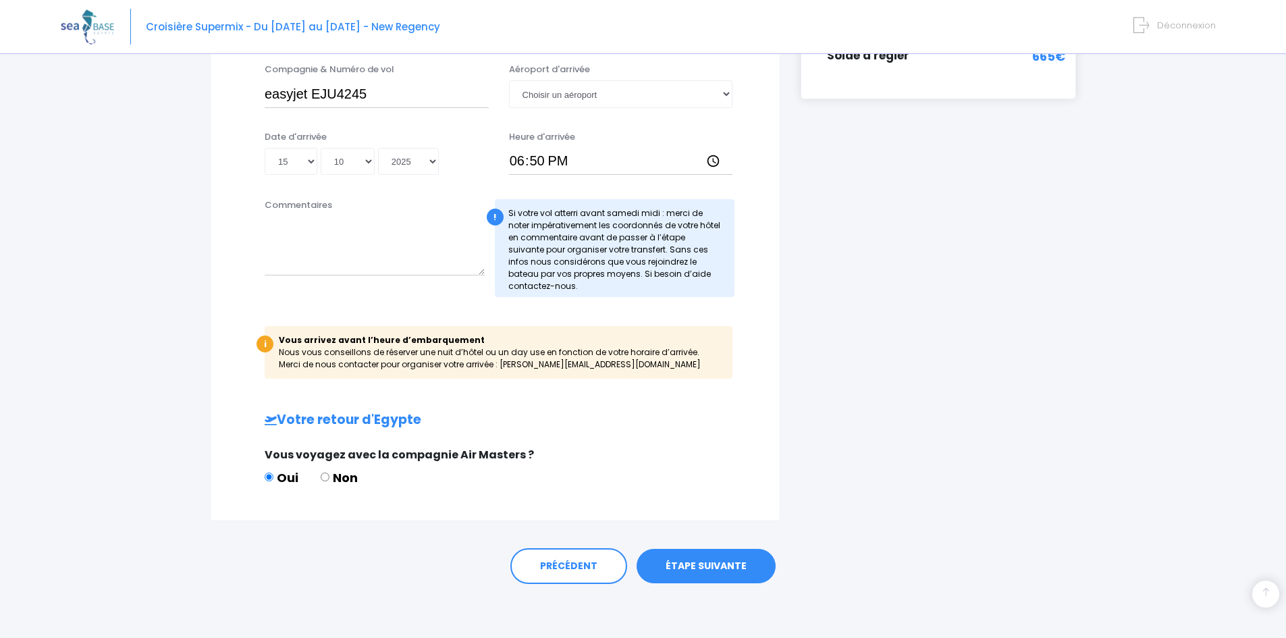
click at [345, 481] on label "Non" at bounding box center [339, 478] width 37 height 18
click at [330, 481] on input "Non" at bounding box center [325, 477] width 9 height 9
radio input "true"
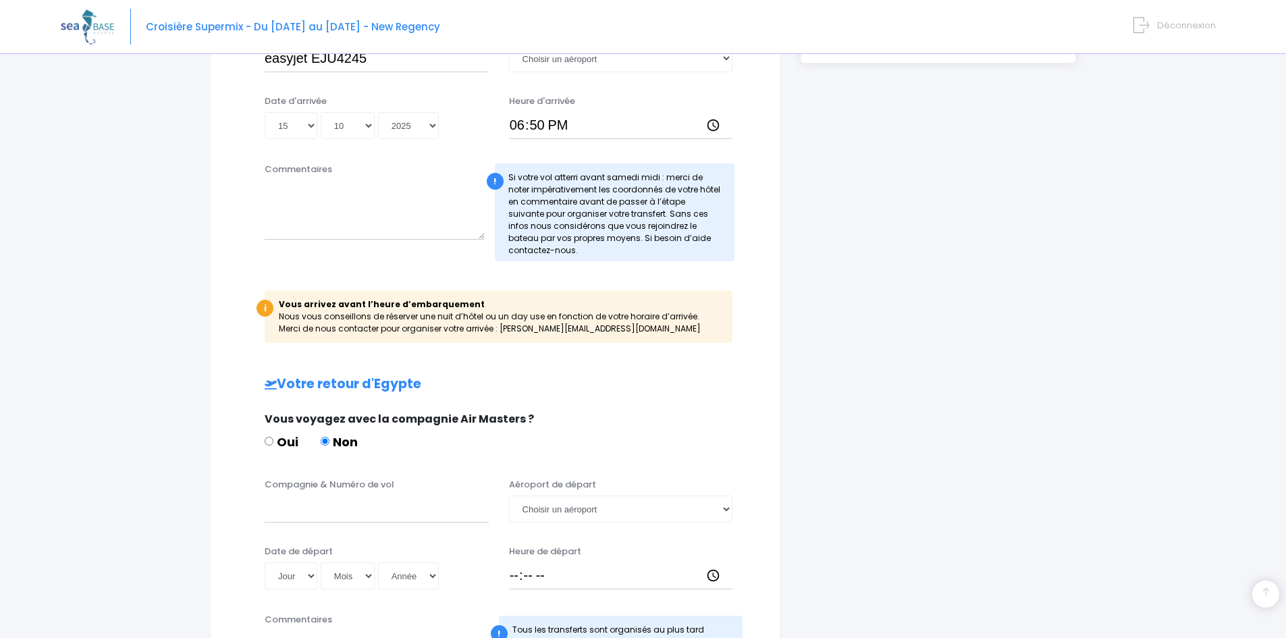
scroll to position [486, 0]
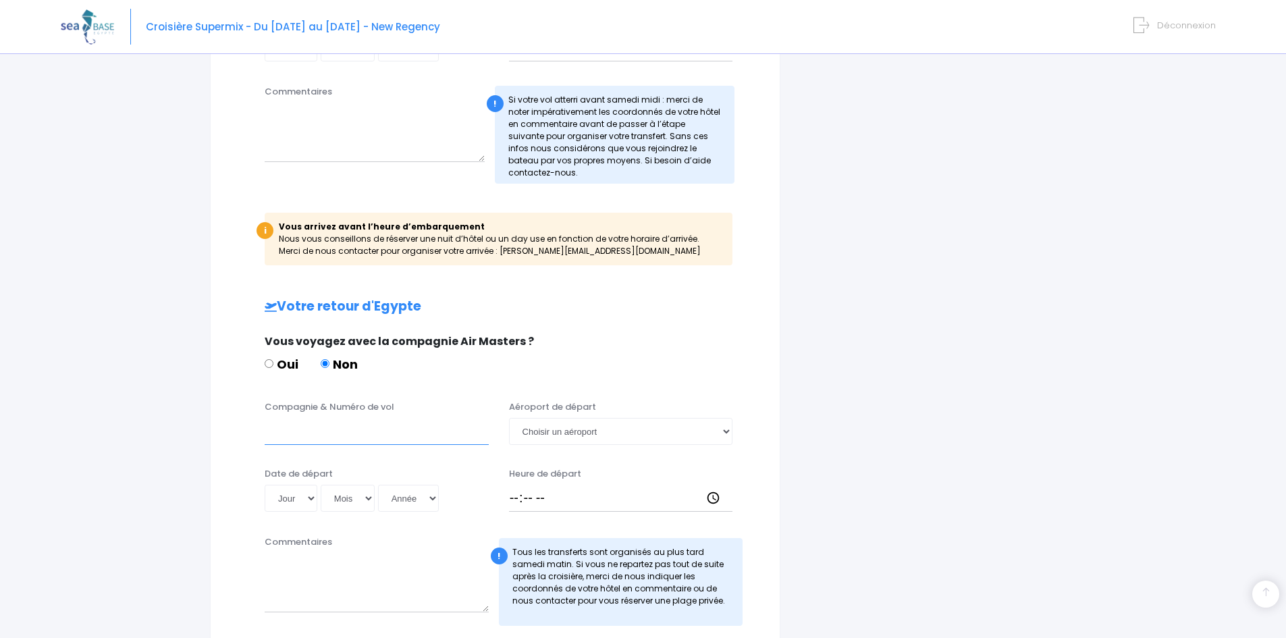
click at [352, 424] on input "Compagnie & Numéro de vol" at bounding box center [377, 431] width 224 height 27
click at [386, 441] on input "Compagnie & Numéro de vol" at bounding box center [377, 431] width 224 height 27
paste input "EJU4246"
click at [266, 427] on input "EJU4246" at bounding box center [377, 431] width 224 height 27
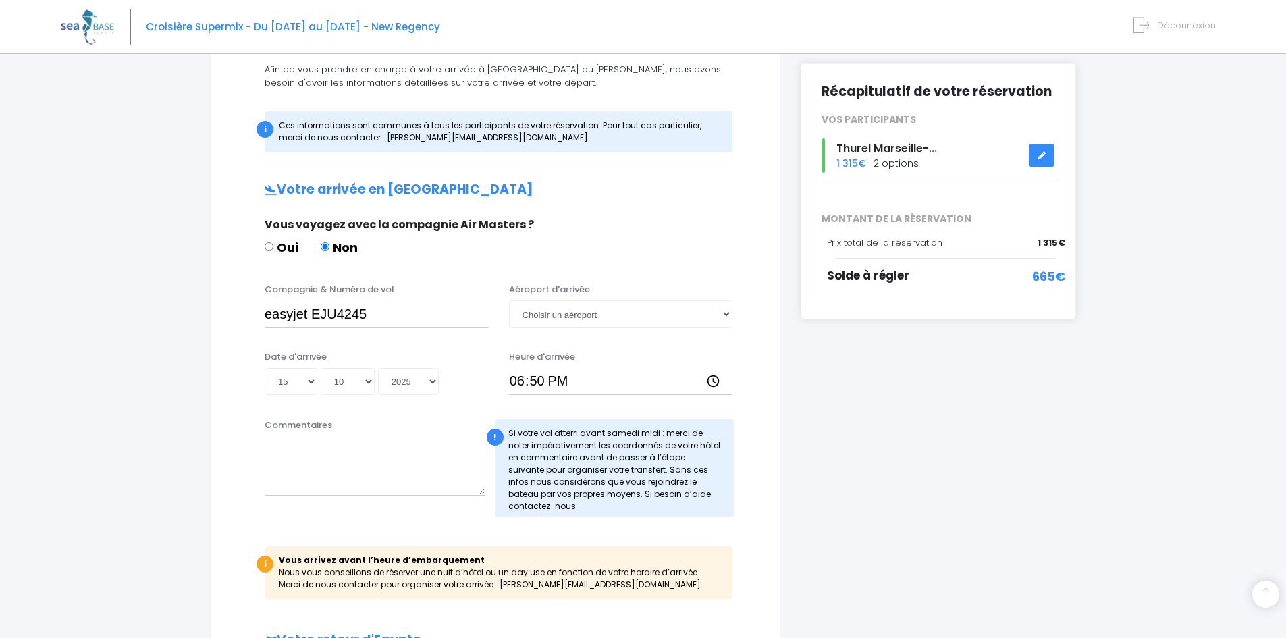
scroll to position [149, 0]
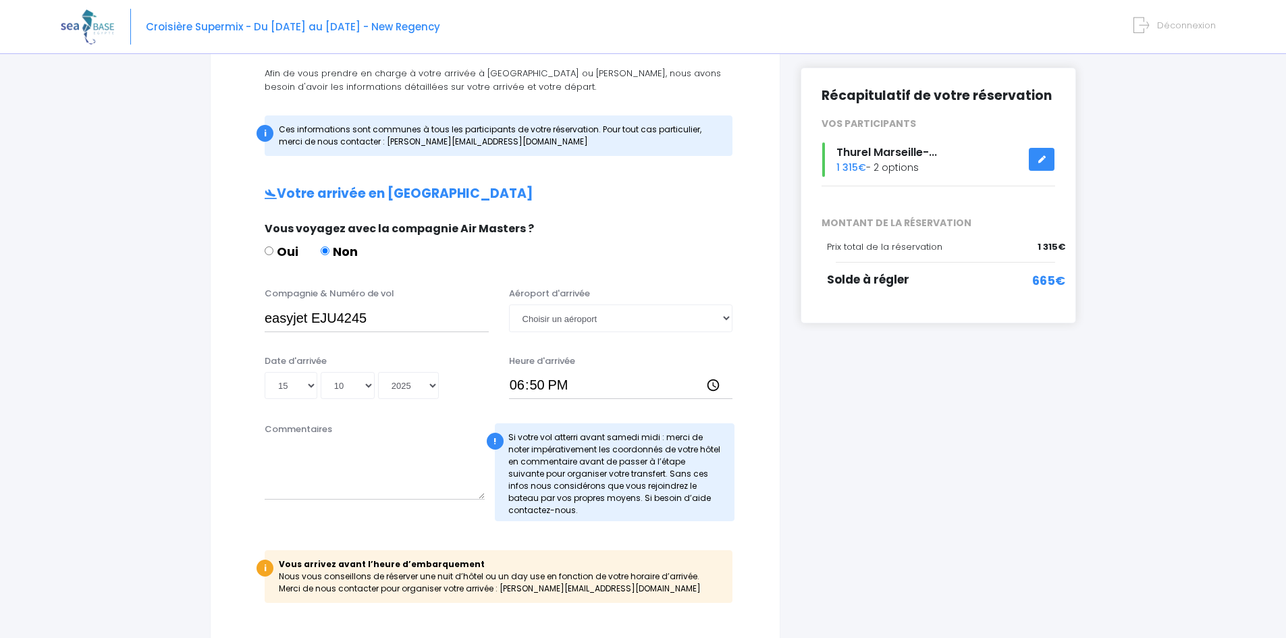
type input "easyJet EJU4246"
click at [299, 313] on input "easyjet EJU4245" at bounding box center [377, 318] width 224 height 27
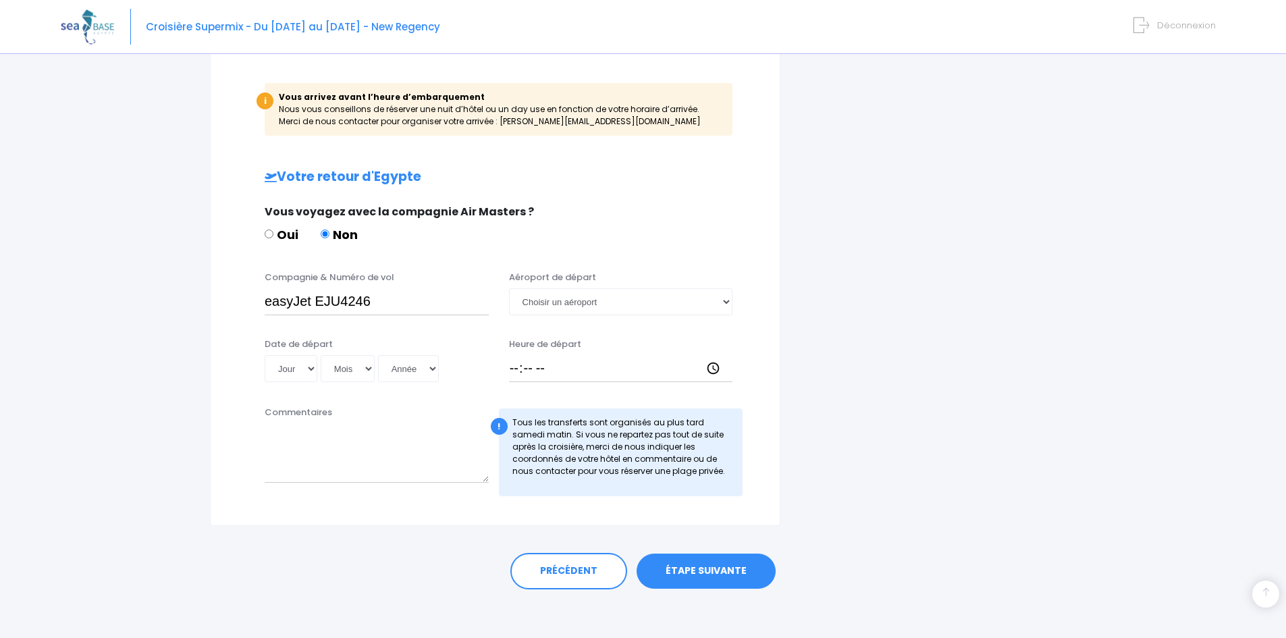
scroll to position [621, 0]
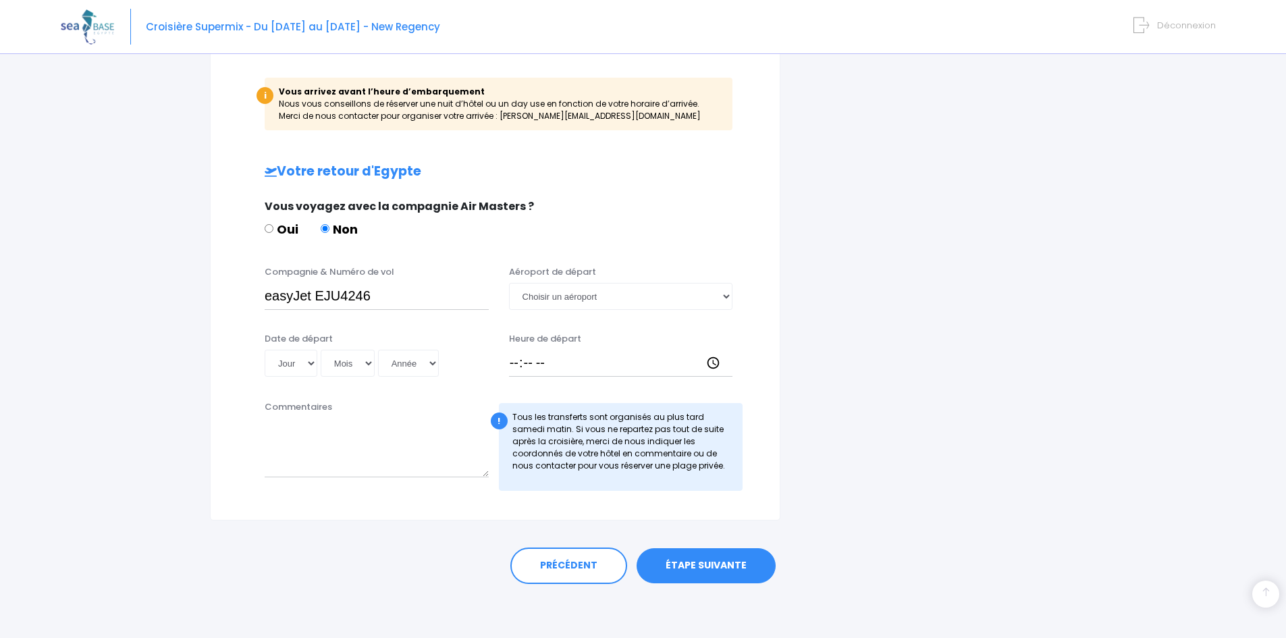
type input "easyJet EJU4245"
click at [521, 297] on select "Choisir un aéroport [GEOGRAPHIC_DATA][PERSON_NAME]" at bounding box center [621, 296] width 224 height 27
select select "[PERSON_NAME]"
click at [509, 283] on select "Choisir un aéroport [GEOGRAPHIC_DATA][PERSON_NAME]" at bounding box center [621, 296] width 224 height 27
click at [288, 365] on select "Jour 01 02 03 04 05 06 07 08 09 10 11 12 13 14 15 16 17 18 19 20 21 22 23 24 25…" at bounding box center [291, 363] width 53 height 27
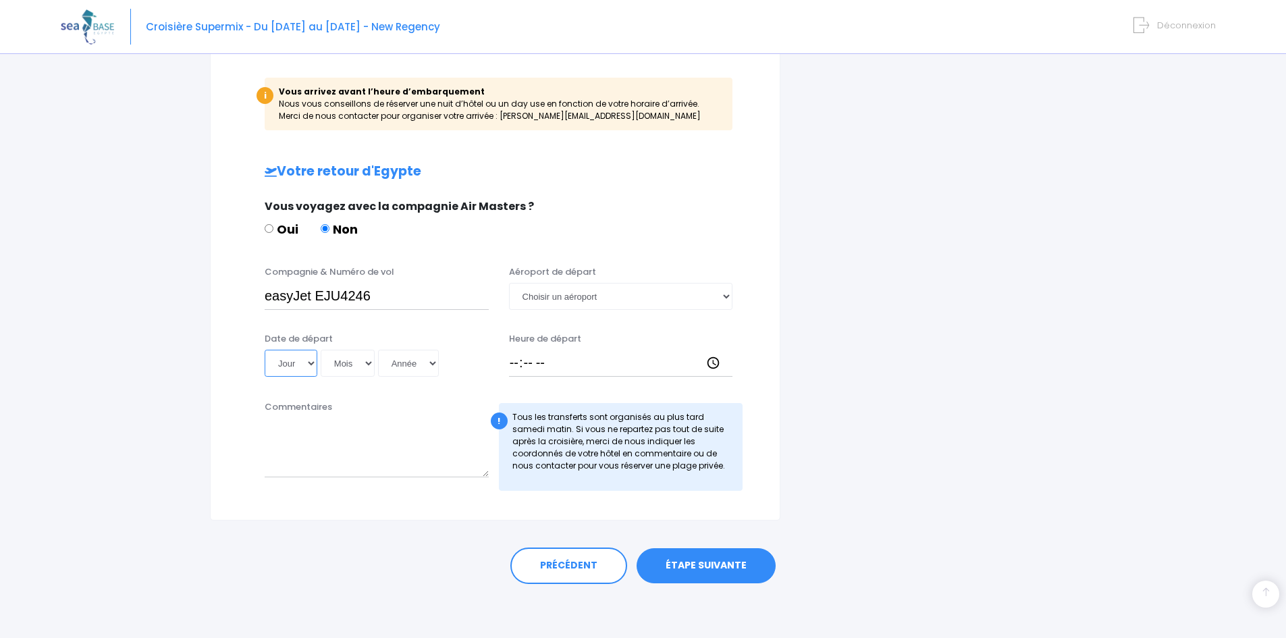
click at [288, 365] on select "Jour 01 02 03 04 05 06 07 08 09 10 11 12 13 14 15 16 17 18 19 20 21 22 23 24 25…" at bounding box center [291, 363] width 53 height 27
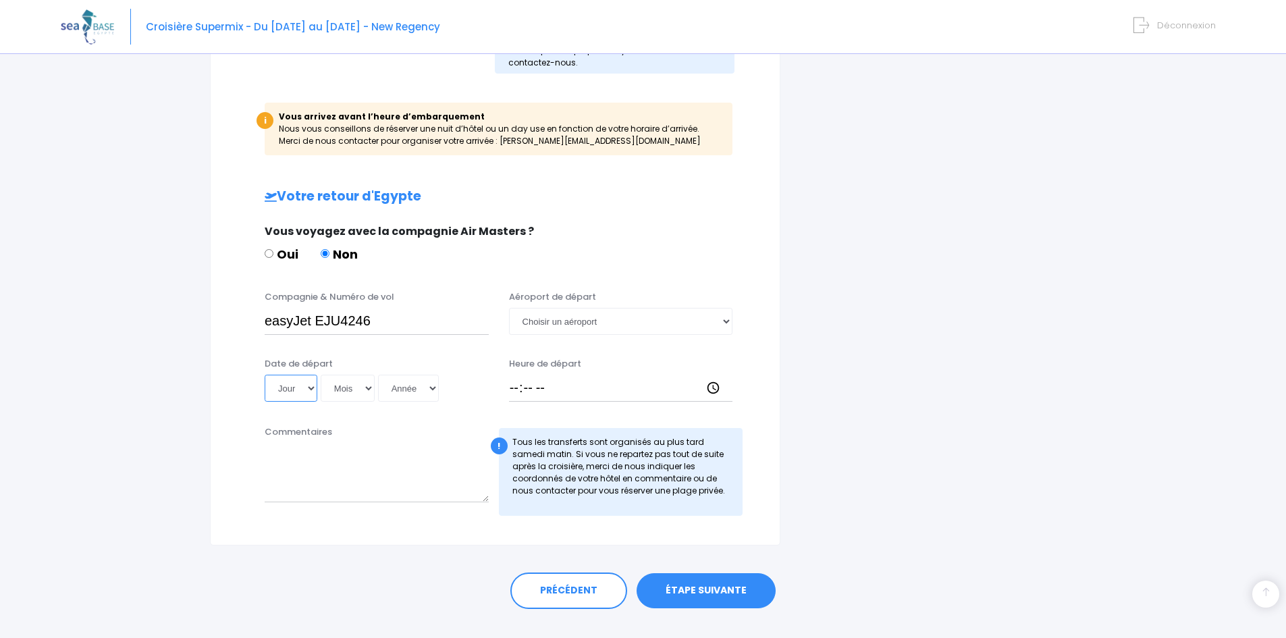
scroll to position [554, 0]
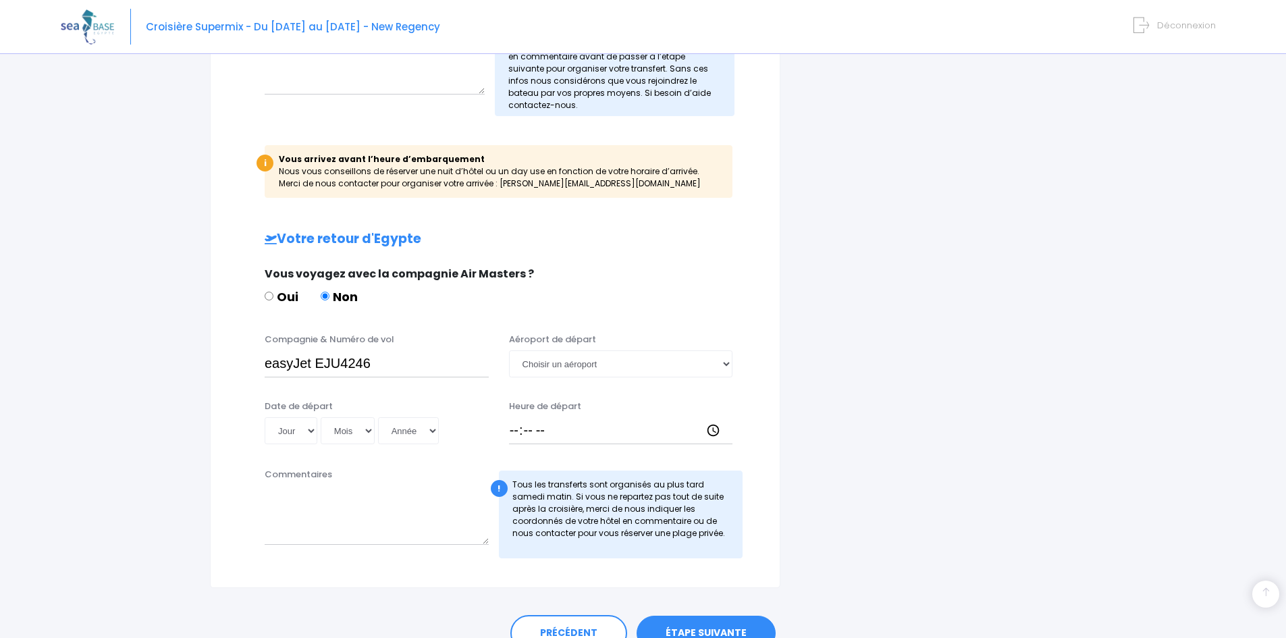
click at [307, 415] on div "Date de départ Jour 01 02 03 04 05 06 07 08 09 10 11 12 13 14 15 16 17 18 19 20…" at bounding box center [377, 422] width 244 height 45
click at [302, 423] on select "Jour 01 02 03 04 05 06 07 08 09 10 11 12 13 14 15 16 17 18 19 20 21 22 23 24 25…" at bounding box center [291, 430] width 53 height 27
click at [303, 423] on select "Jour 01 02 03 04 05 06 07 08 09 10 11 12 13 14 15 16 17 18 19 20 21 22 23 24 25…" at bounding box center [291, 430] width 53 height 27
select select "22"
click at [265, 417] on select "Jour 01 02 03 04 05 06 07 08 09 10 11 12 13 14 15 16 17 18 19 20 21 22 23 24 25…" at bounding box center [291, 430] width 53 height 27
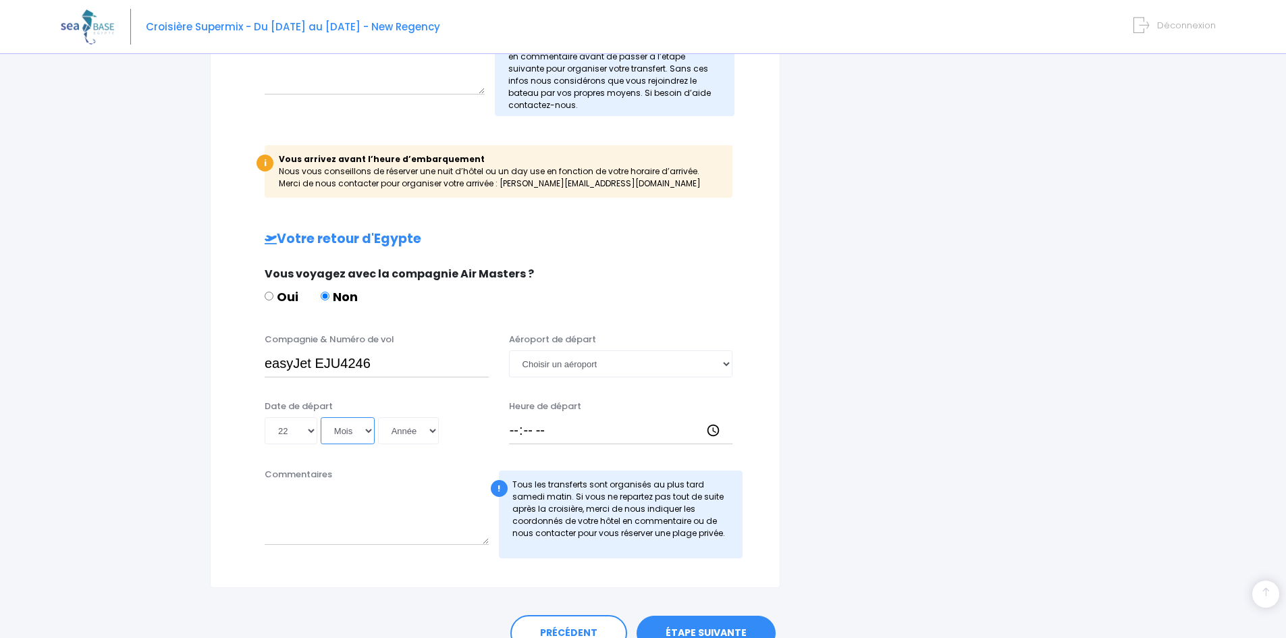
click at [348, 426] on select "Mois 01 02 03 04 05 06 07 08 09 10 11 12" at bounding box center [348, 430] width 54 height 27
select select "09"
click at [321, 417] on select "Mois 01 02 03 04 05 06 07 08 09 10 11 12" at bounding box center [348, 430] width 54 height 27
click at [424, 426] on select "Année 2045 2044 2043 2042 2041 2040 2039 2038 2037 2036 2035 2034 2033 2032 203…" at bounding box center [408, 430] width 61 height 27
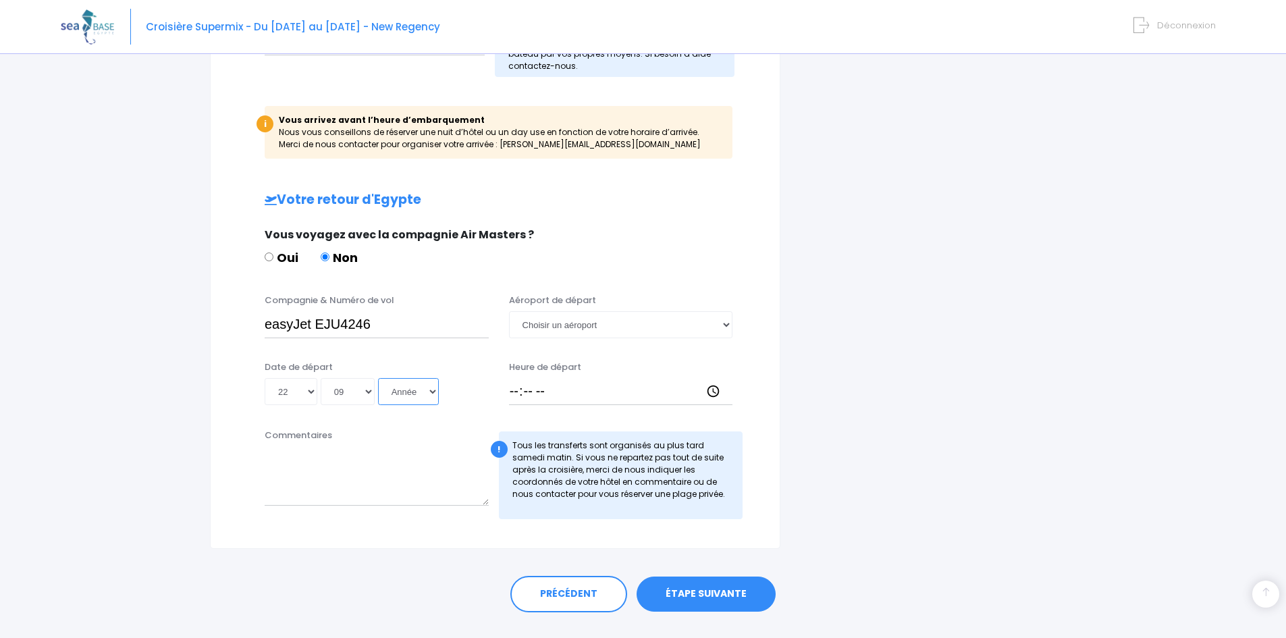
scroll to position [621, 0]
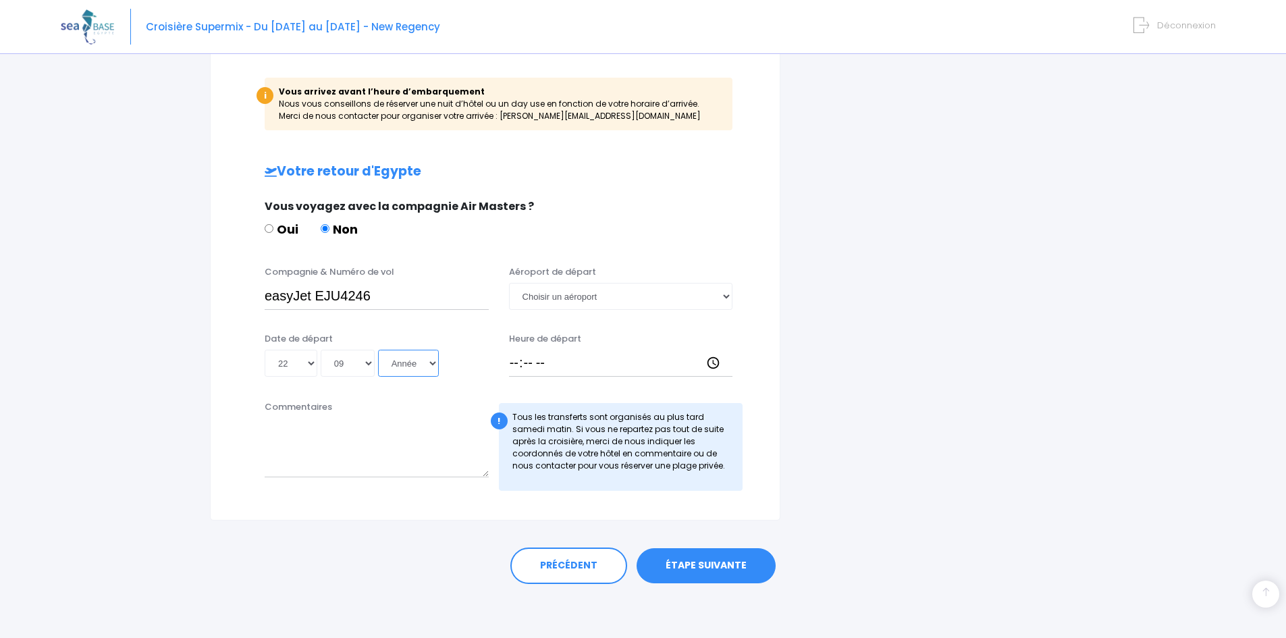
click at [419, 367] on select "Année 2045 2044 2043 2042 2041 2040 2039 2038 2037 2036 2035 2034 2033 2032 203…" at bounding box center [408, 363] width 61 height 27
select select "2025"
click at [378, 350] on select "Année 2045 2044 2043 2042 2041 2040 2039 2038 2037 2036 2035 2034 2033 2032 203…" at bounding box center [408, 363] width 61 height 27
type input "[DATE]"
click at [425, 325] on div "Compagnie & Numéro de vol easyJet EJU4246 Aéroport de départ [GEOGRAPHIC_DATA] …" at bounding box center [495, 326] width 515 height 122
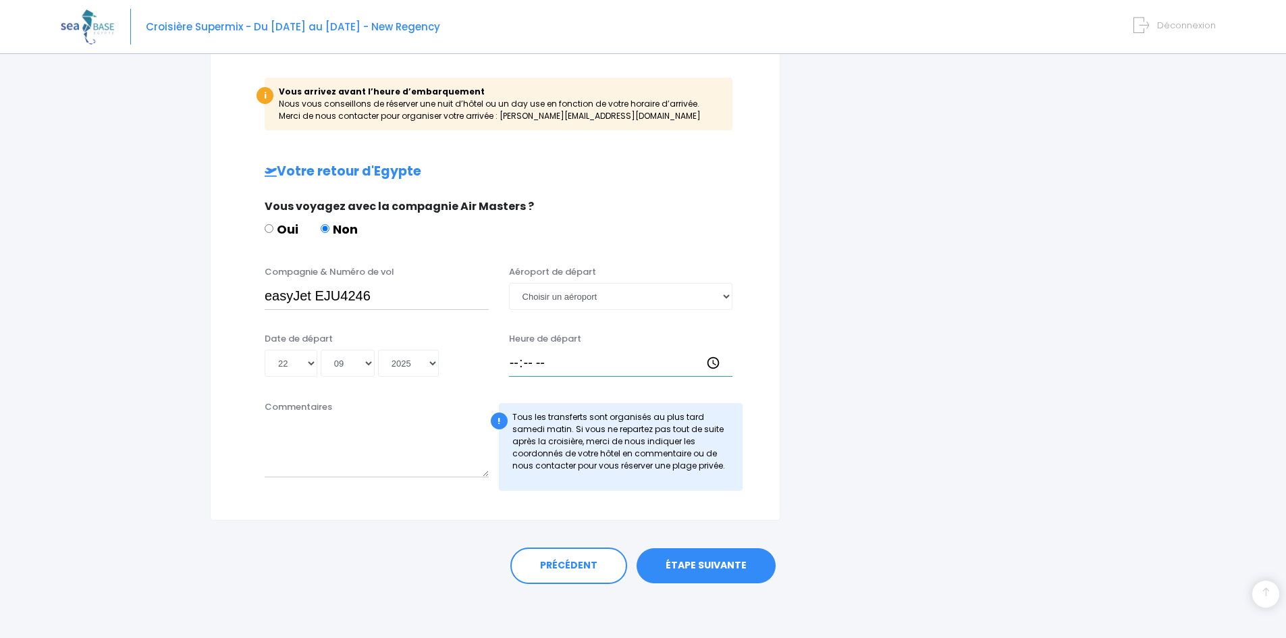
click at [591, 354] on input "Heure de départ" at bounding box center [621, 363] width 224 height 27
click at [585, 357] on input "Heure de départ" at bounding box center [621, 363] width 224 height 27
type input "19:35"
click at [855, 344] on div "i Finalisez votre réservation et réglez le solde avant le [DATE] Récapitulatif …" at bounding box center [939, 24] width 296 height 993
click at [704, 561] on link "ÉTAPE SUIVANTE" at bounding box center [706, 565] width 139 height 35
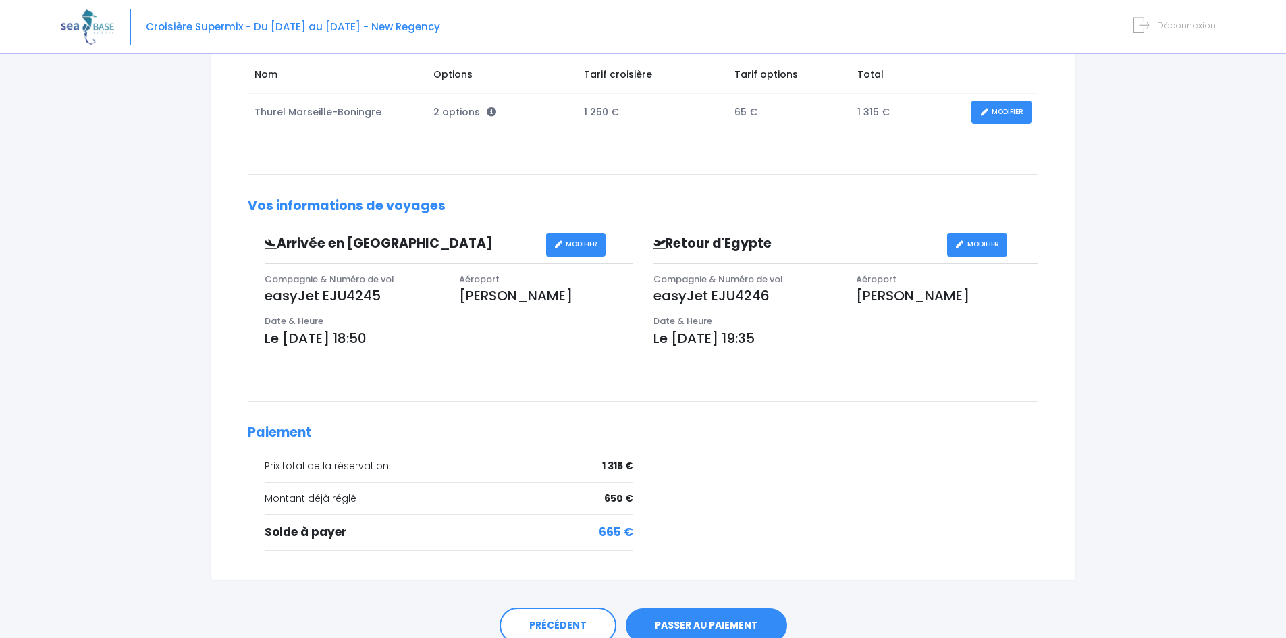
scroll to position [270, 0]
